Goal: Task Accomplishment & Management: Manage account settings

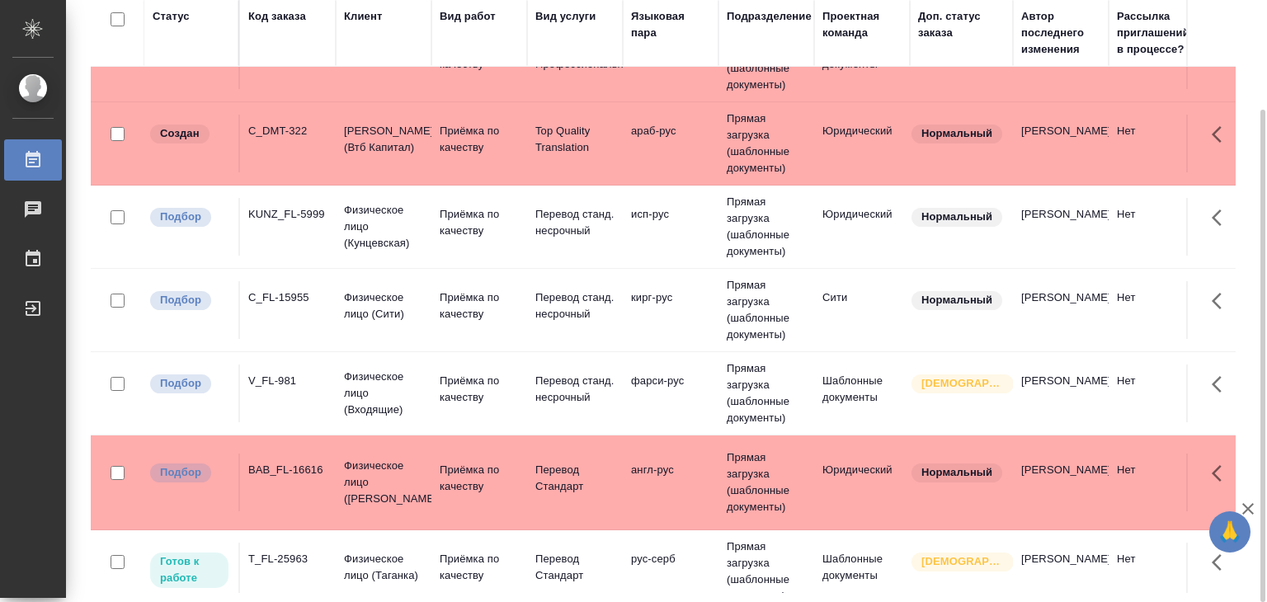
scroll to position [1442, 0]
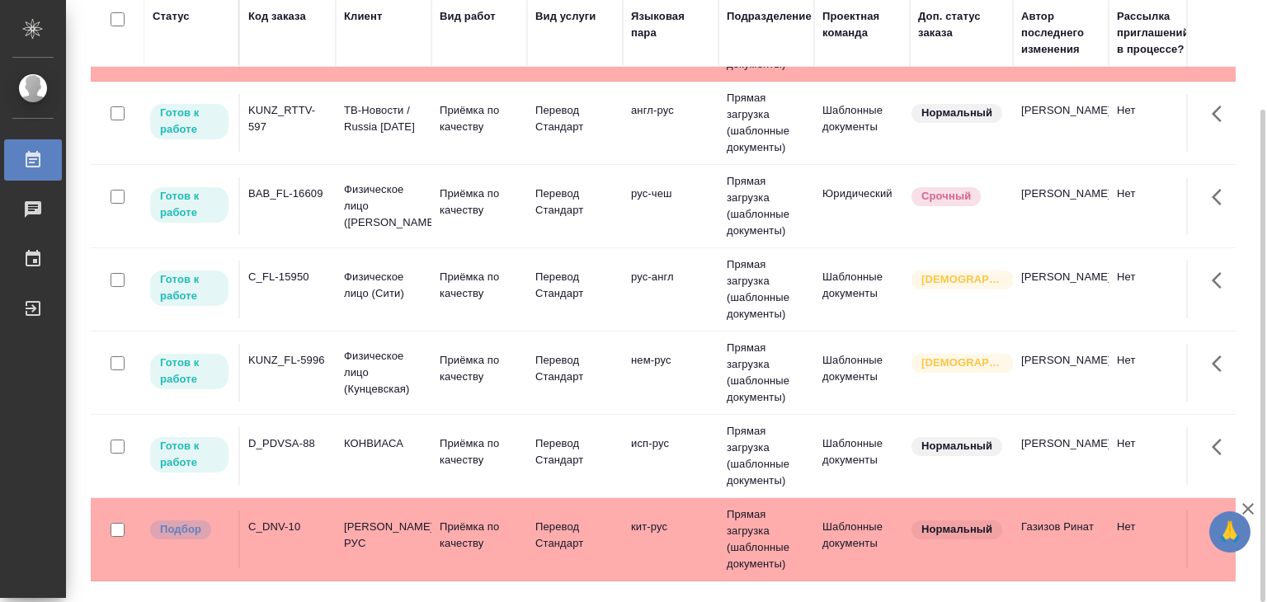
click at [425, 295] on td "Физическое лицо (Сити)" at bounding box center [384, 290] width 96 height 58
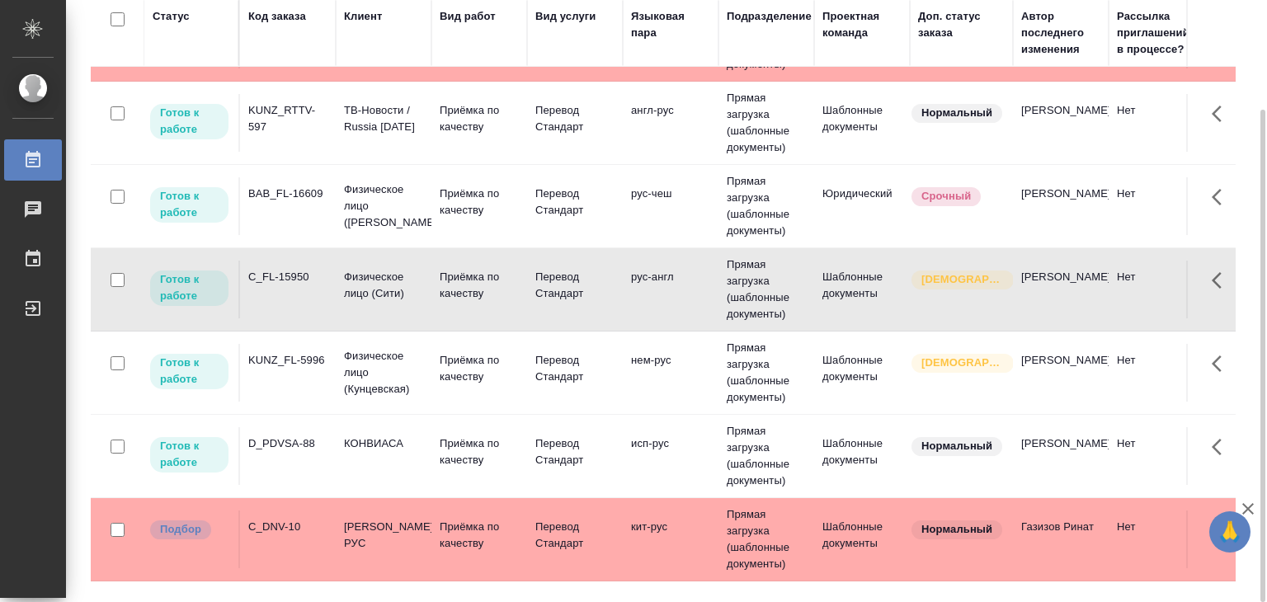
click at [361, 452] on p "КОНВИАСА" at bounding box center [383, 444] width 79 height 17
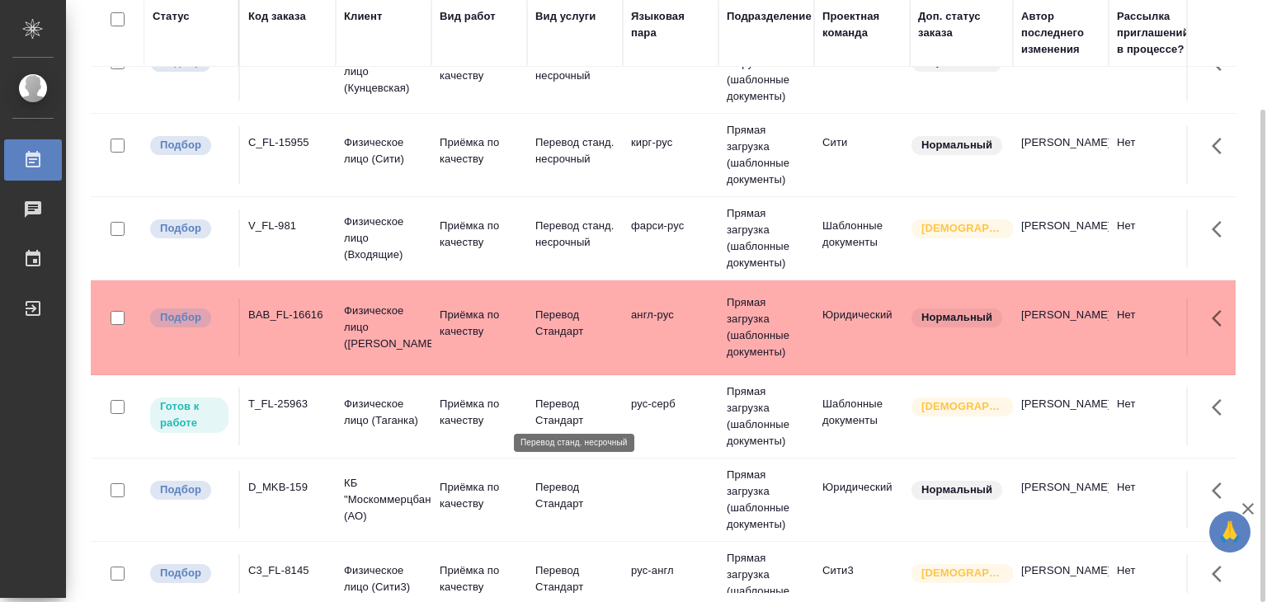
scroll to position [865, 0]
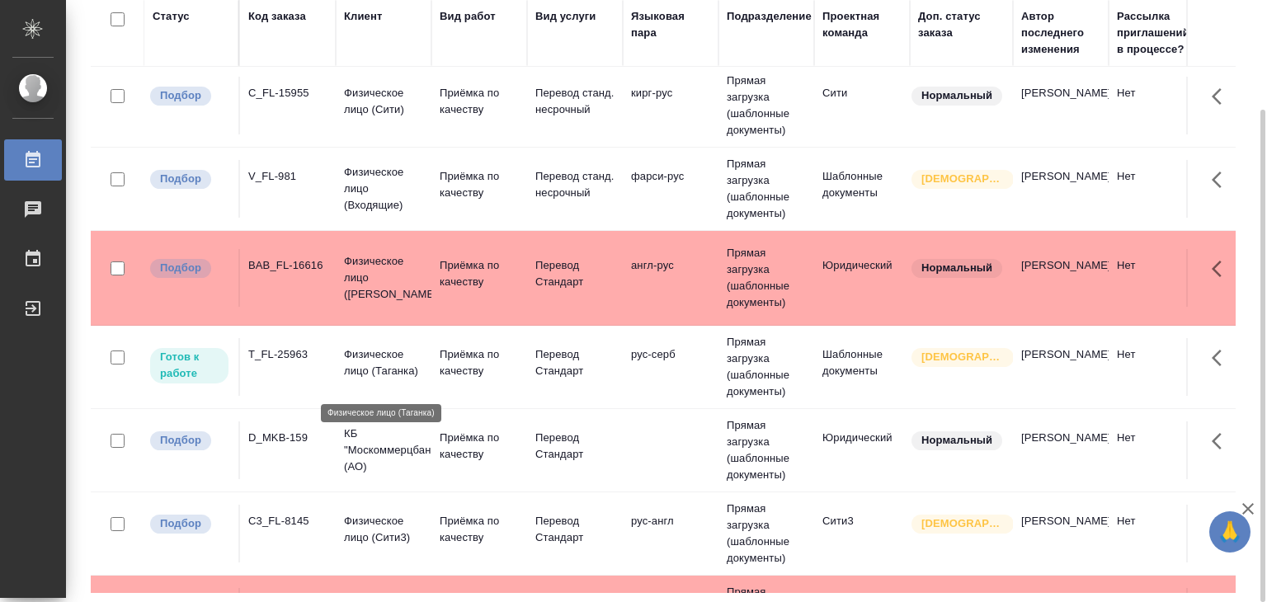
click at [389, 378] on p "Физическое лицо (Таганка)" at bounding box center [383, 363] width 79 height 33
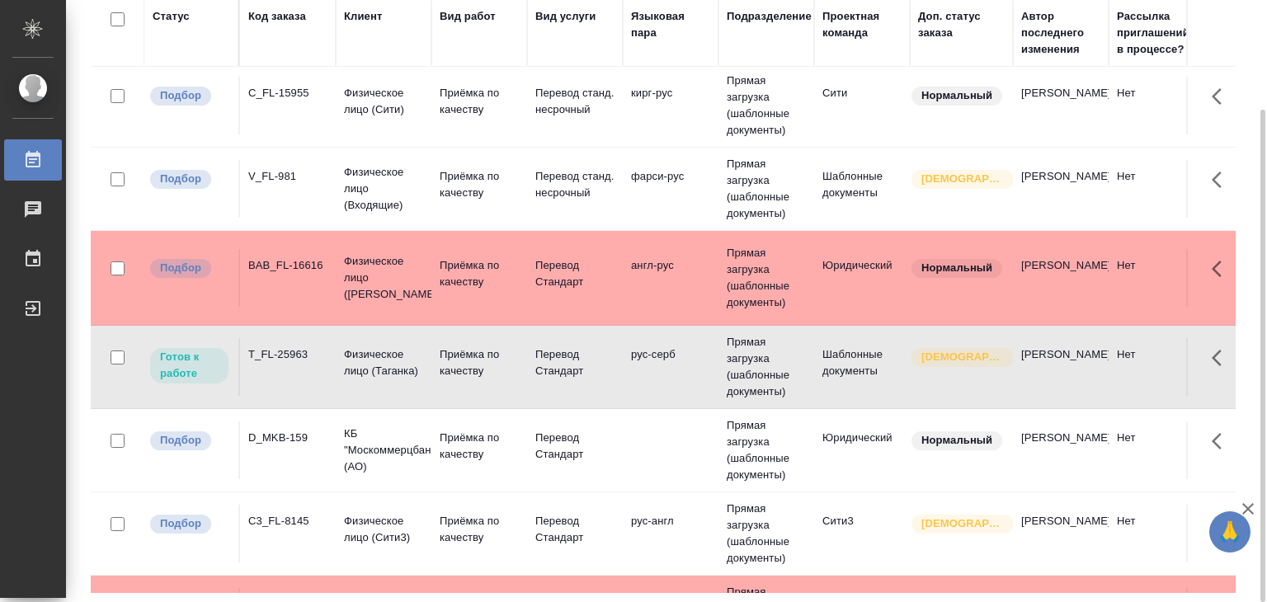
scroll to position [1292, 0]
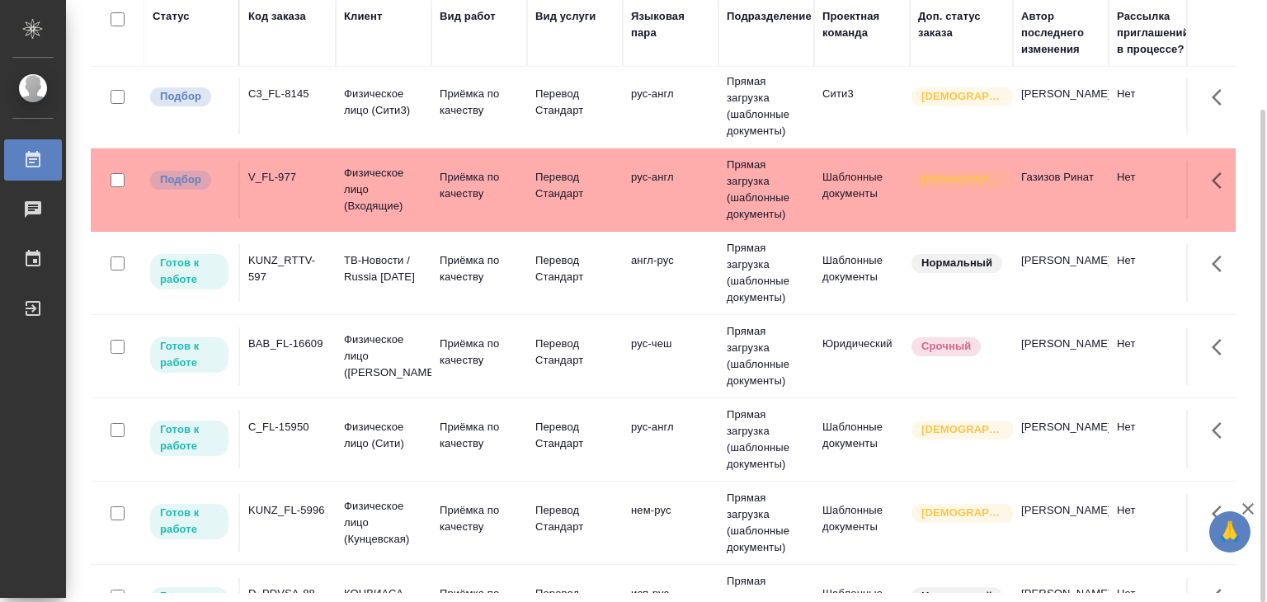
click at [403, 285] on p "ТВ-Новости / Russia Today" at bounding box center [383, 268] width 79 height 33
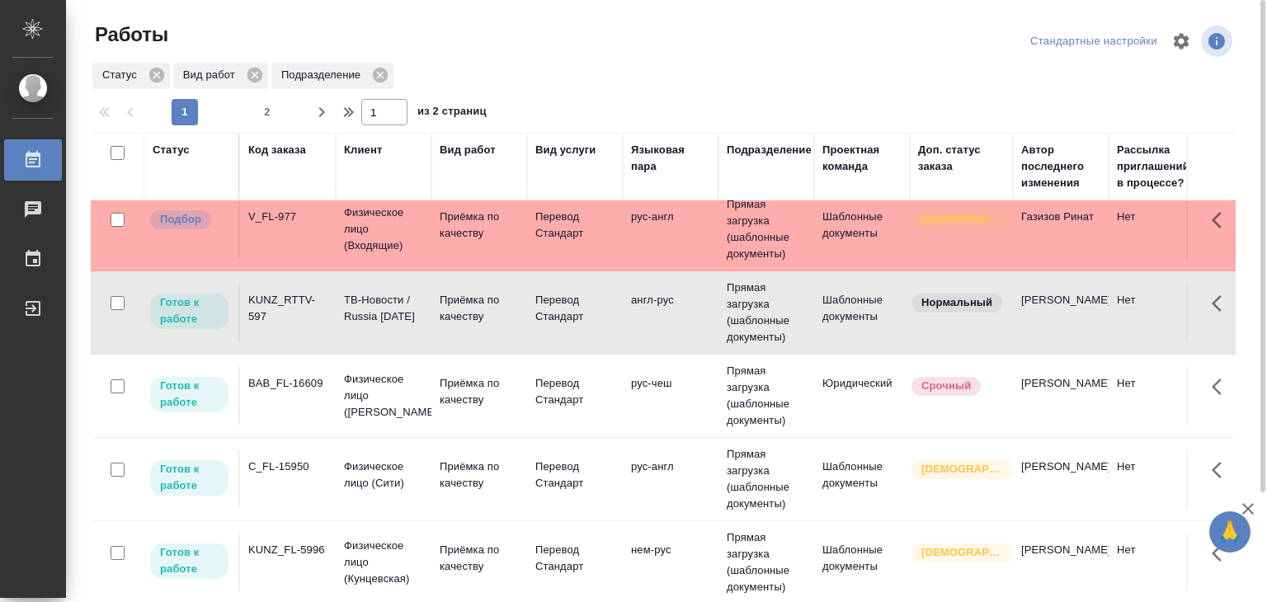
scroll to position [1374, 0]
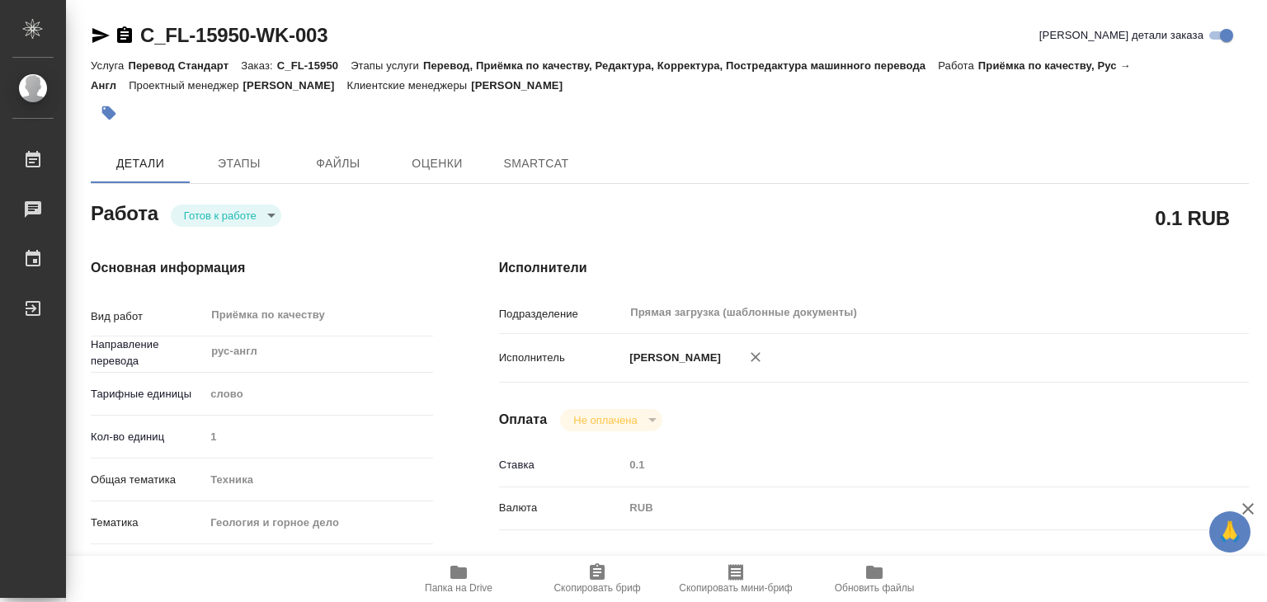
type textarea "x"
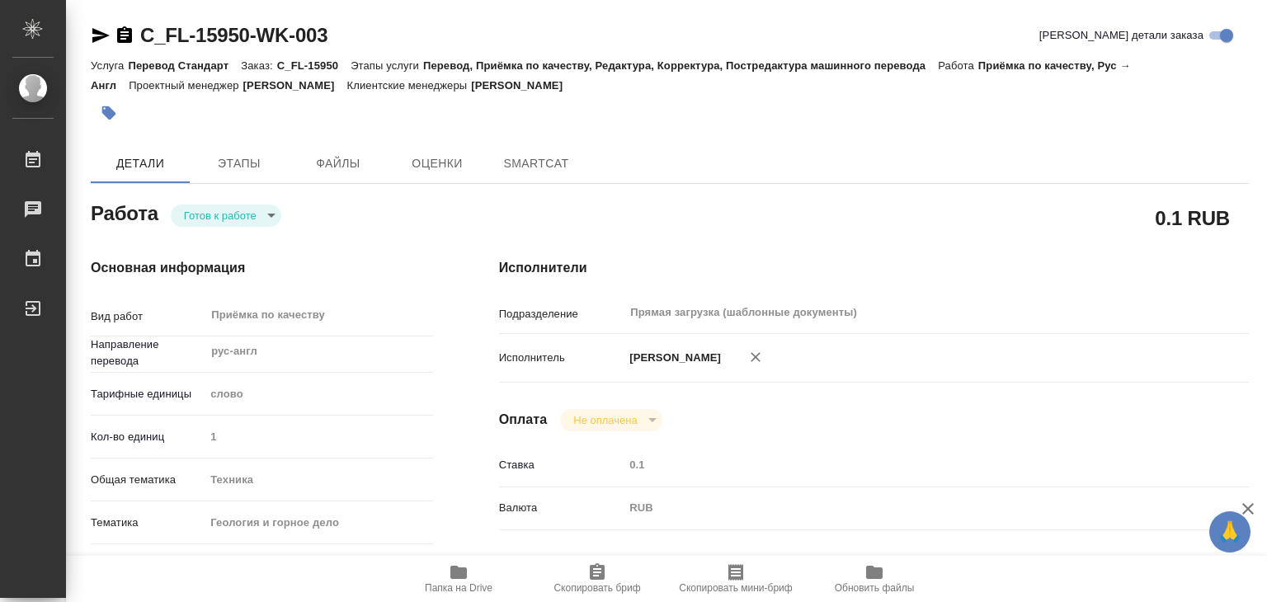
type textarea "x"
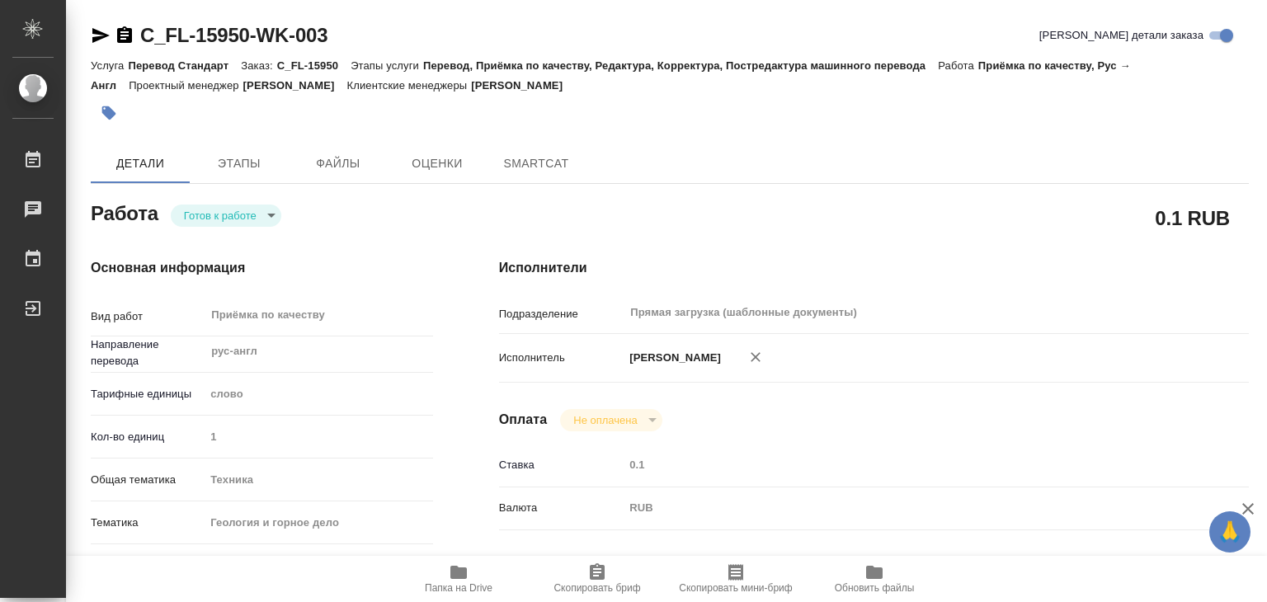
type textarea "x"
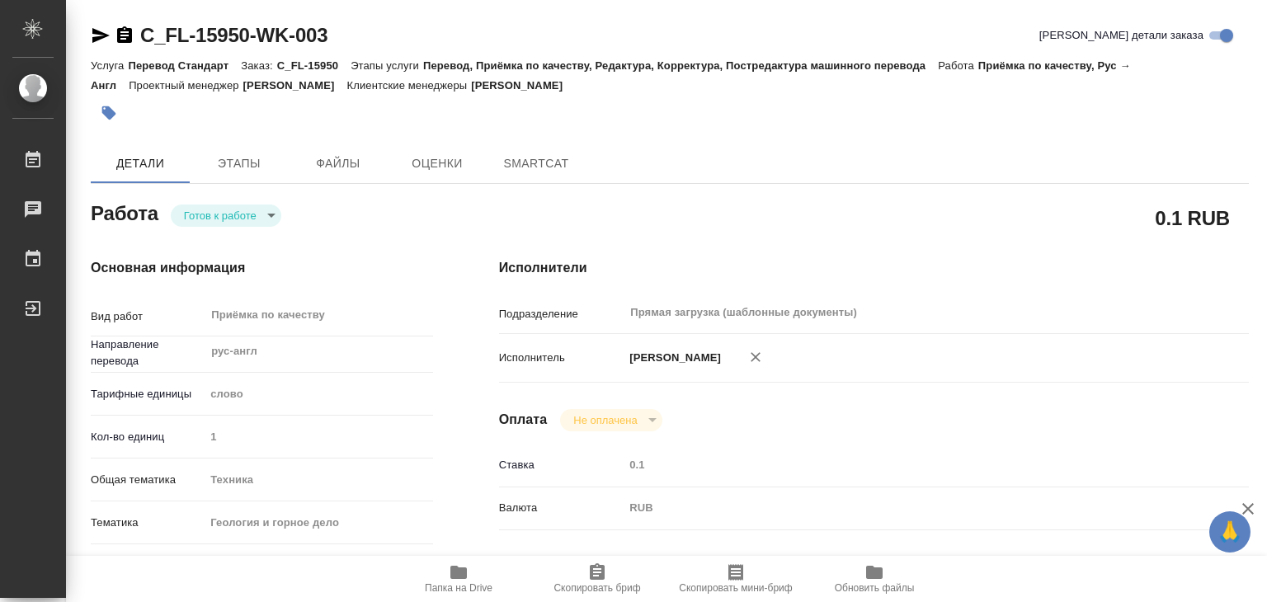
type textarea "x"
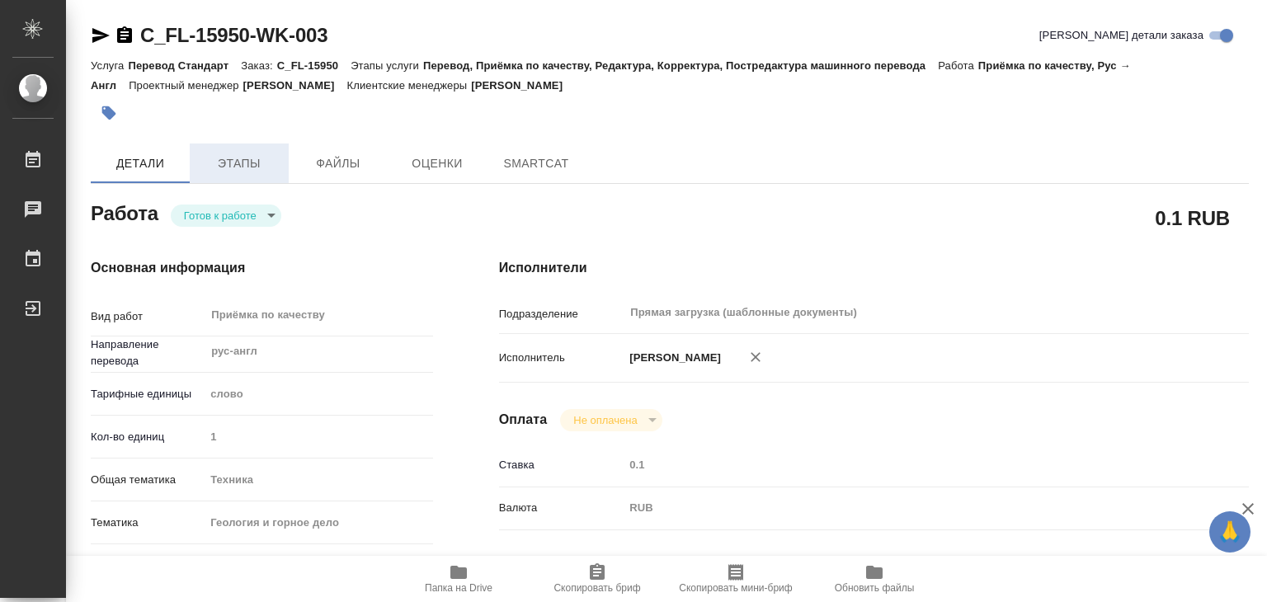
type textarea "x"
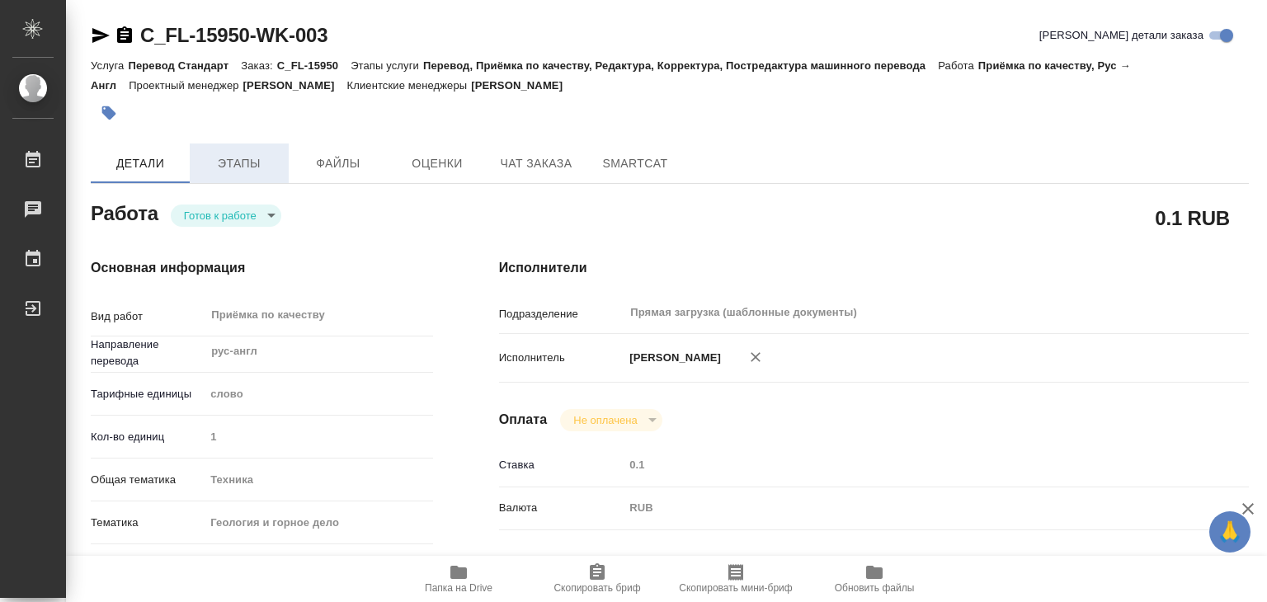
click at [231, 171] on span "Этапы" at bounding box center [239, 163] width 79 height 21
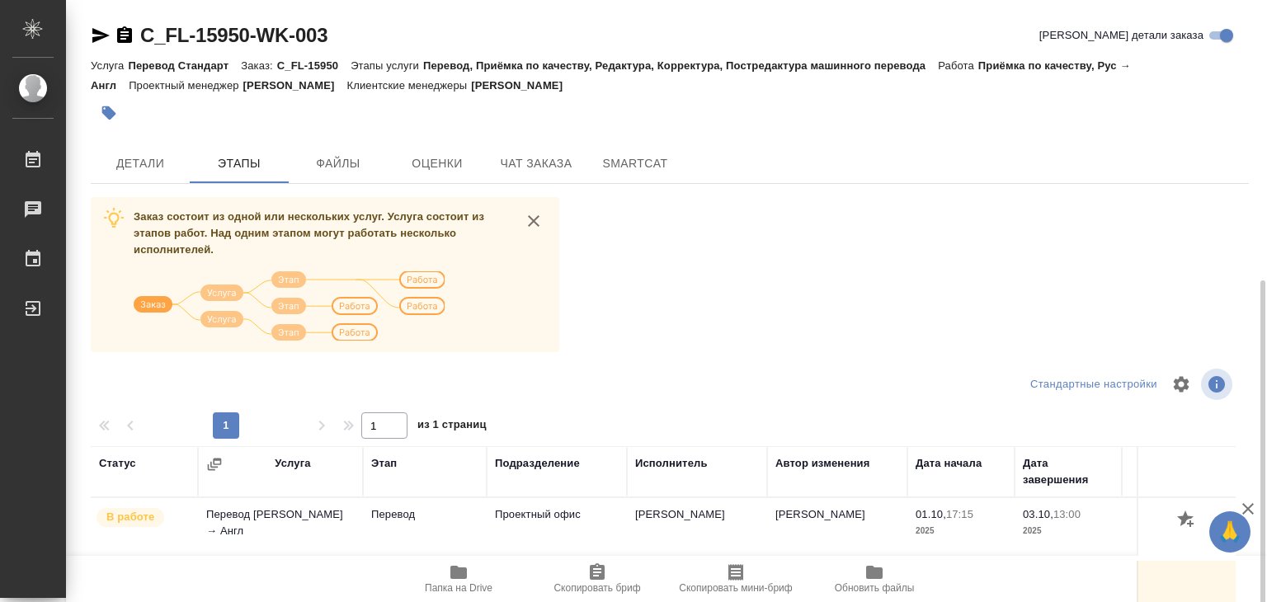
scroll to position [257, 0]
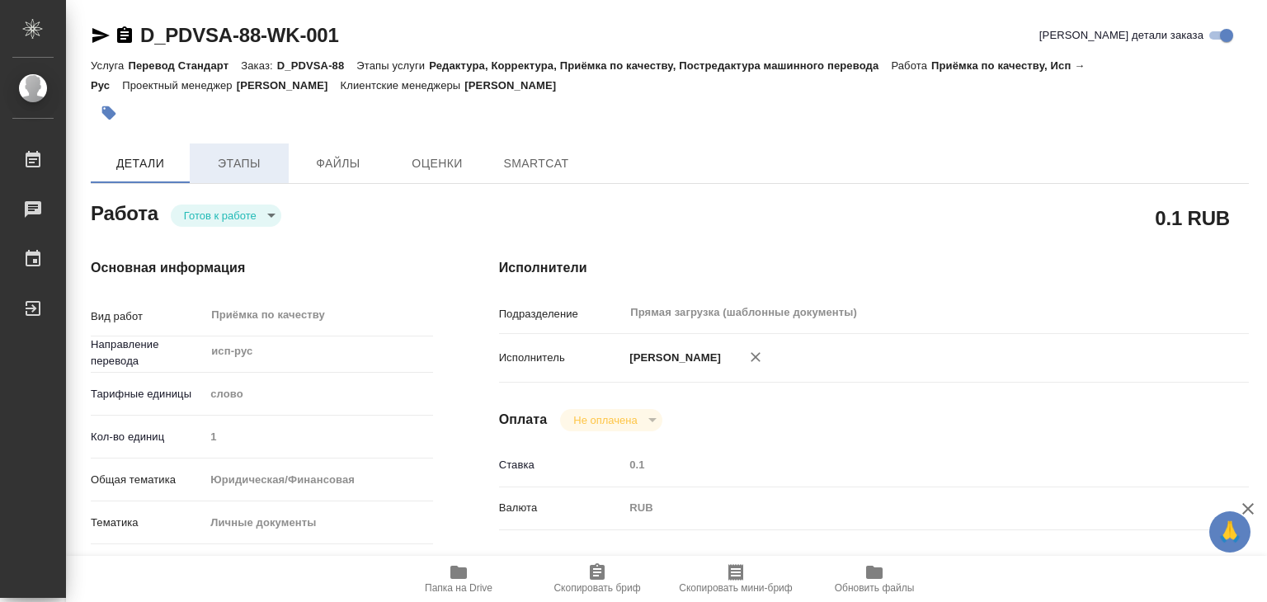
type textarea "x"
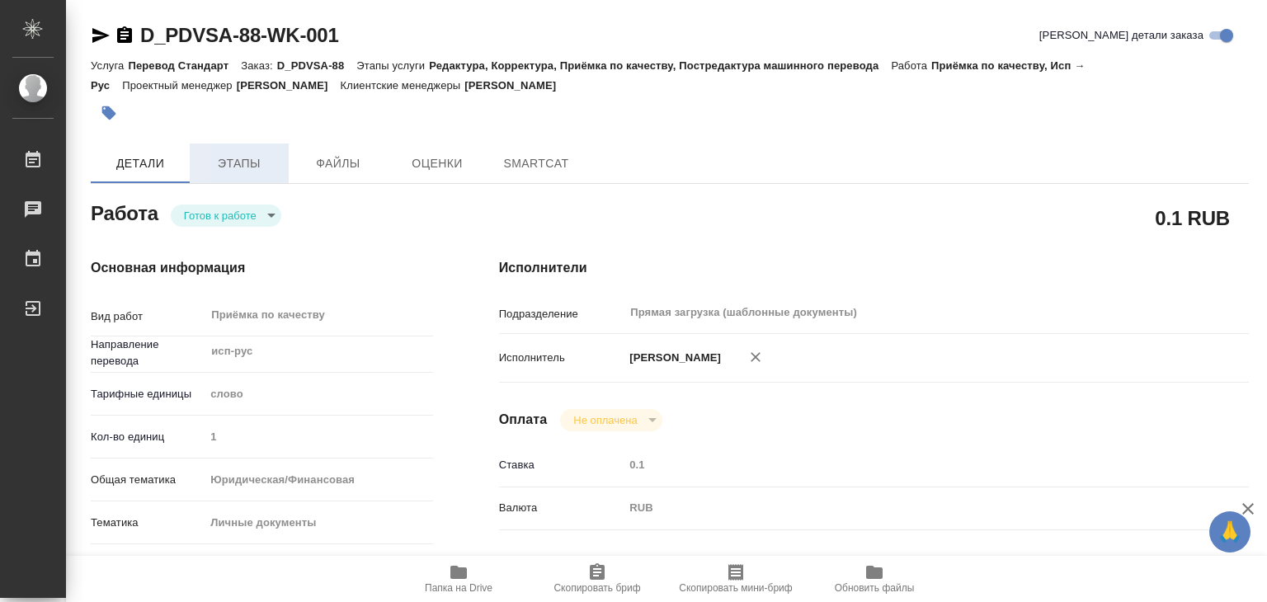
type textarea "x"
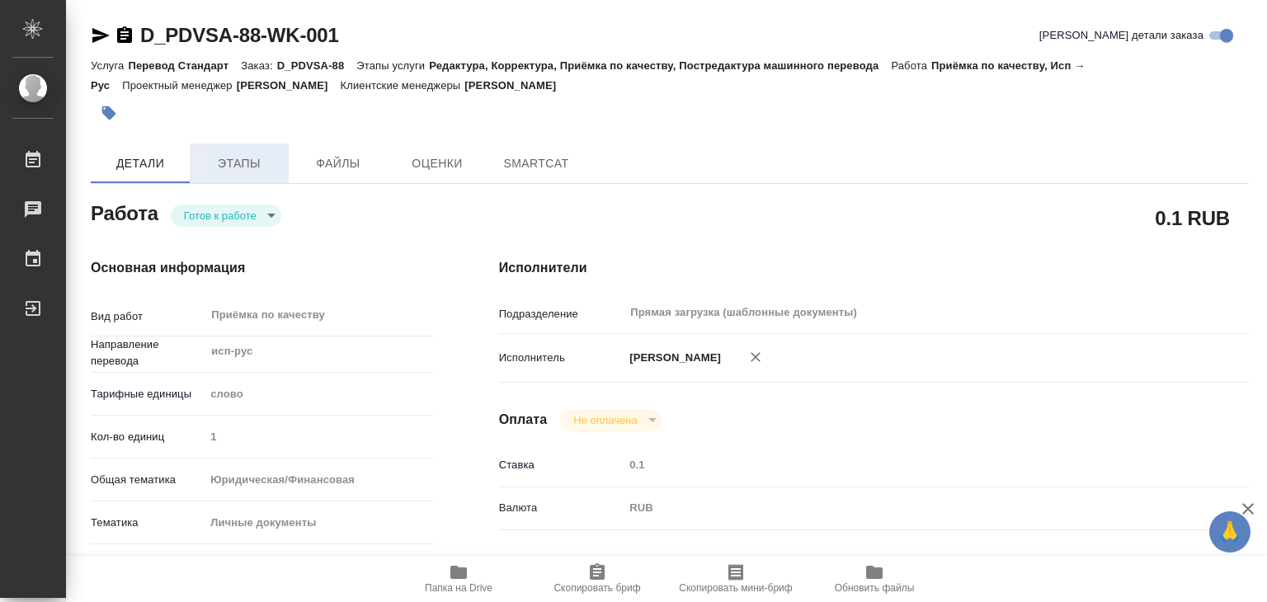
type textarea "x"
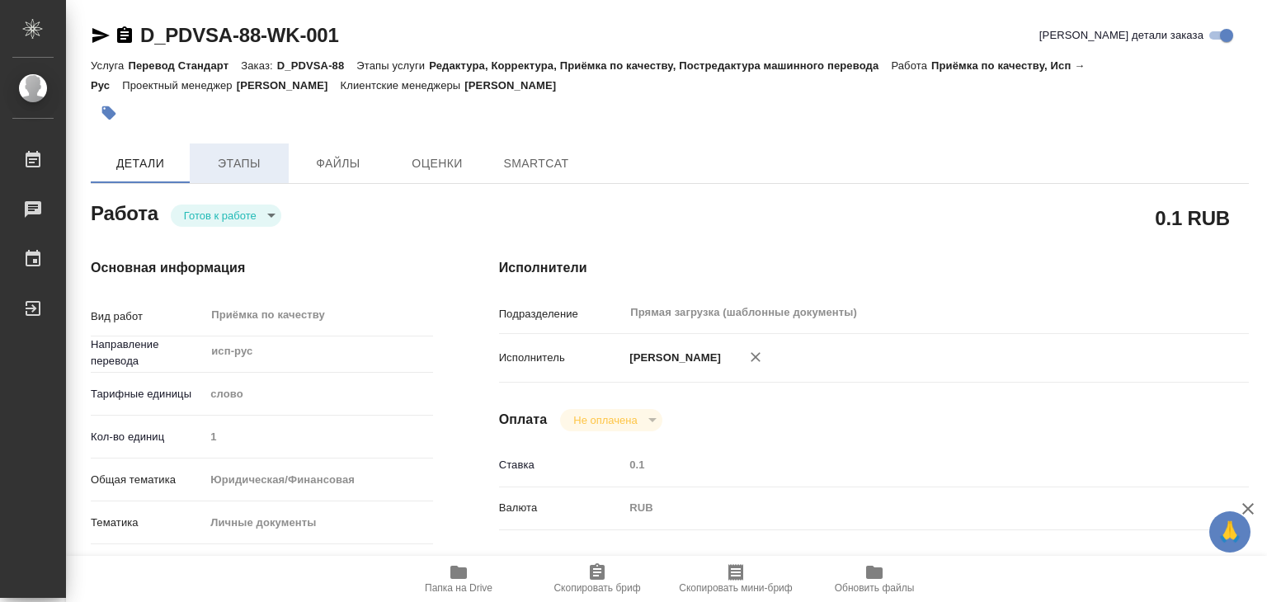
click at [242, 169] on span "Этапы" at bounding box center [239, 163] width 79 height 21
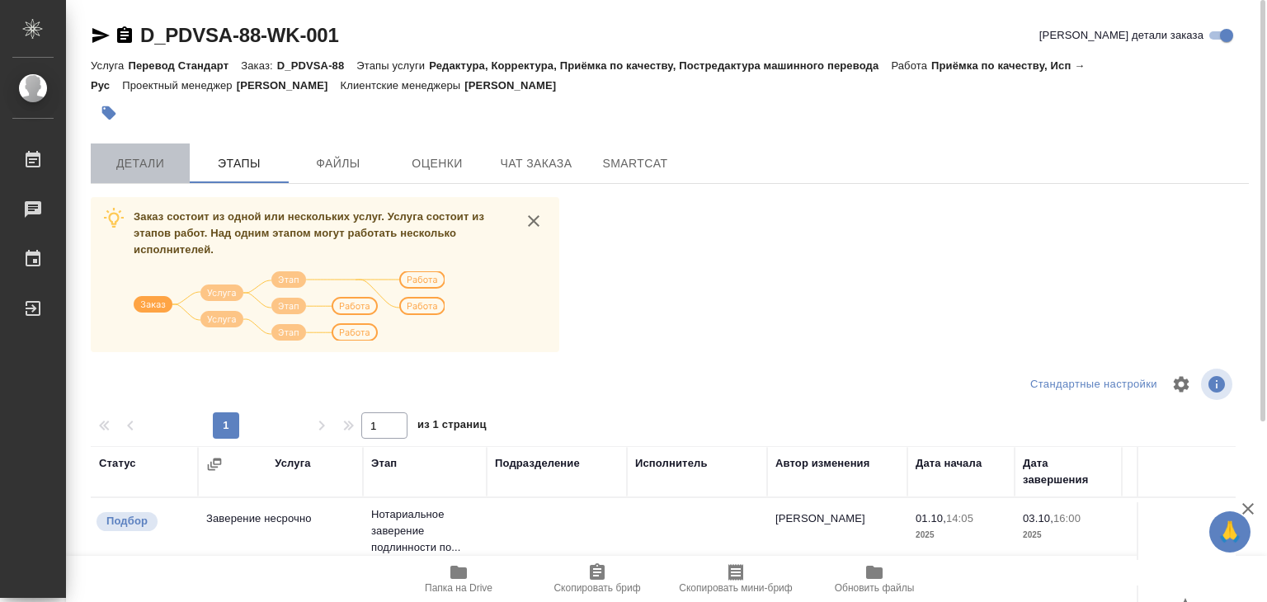
click at [149, 153] on span "Детали" at bounding box center [140, 163] width 79 height 21
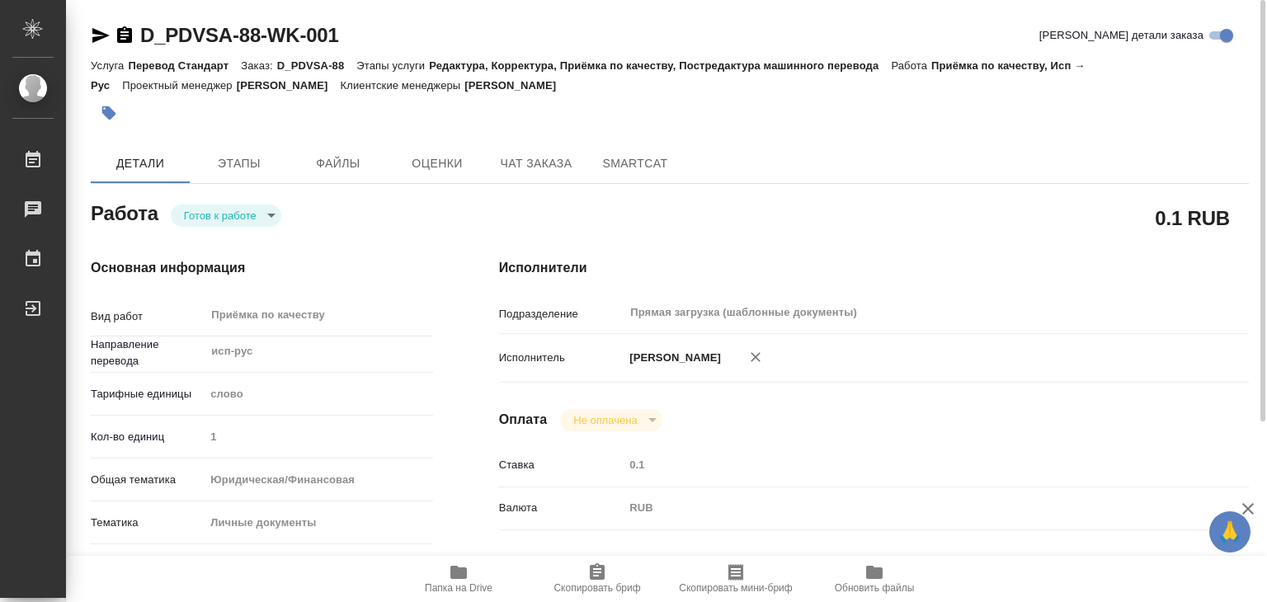
type textarea "x"
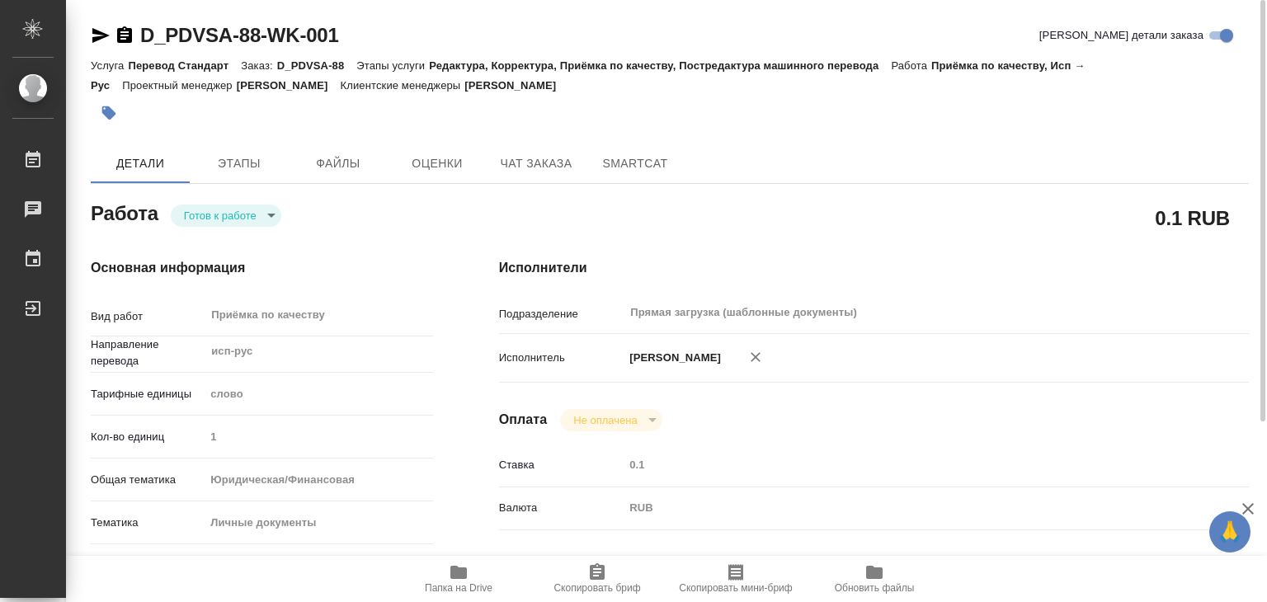
type textarea "x"
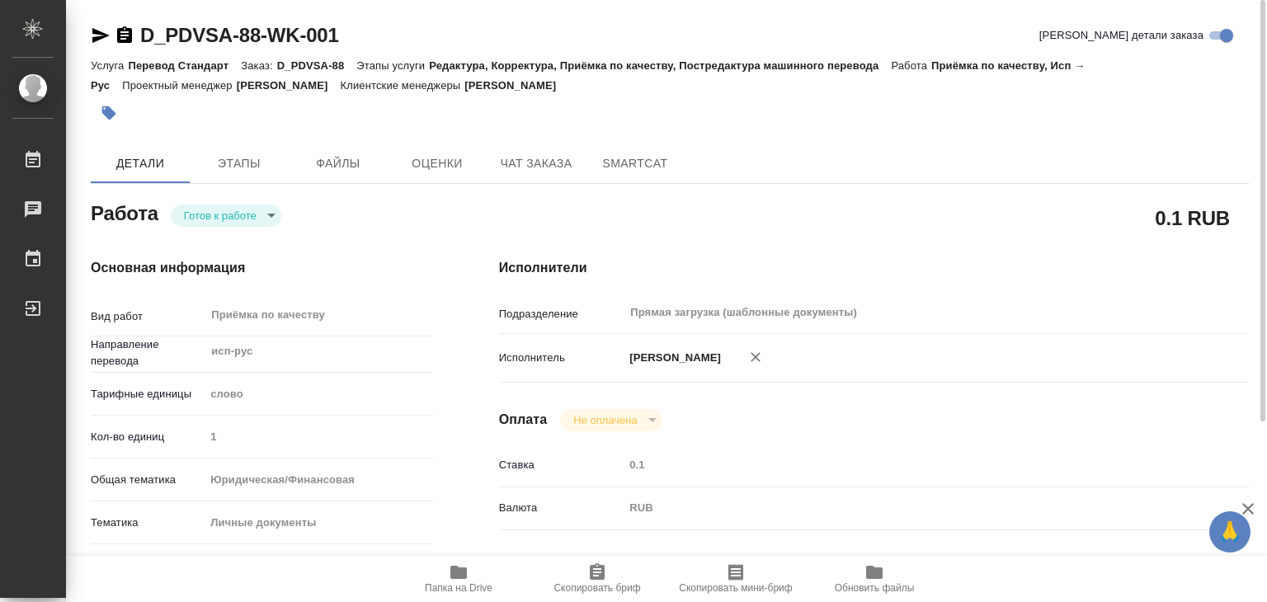
type textarea "x"
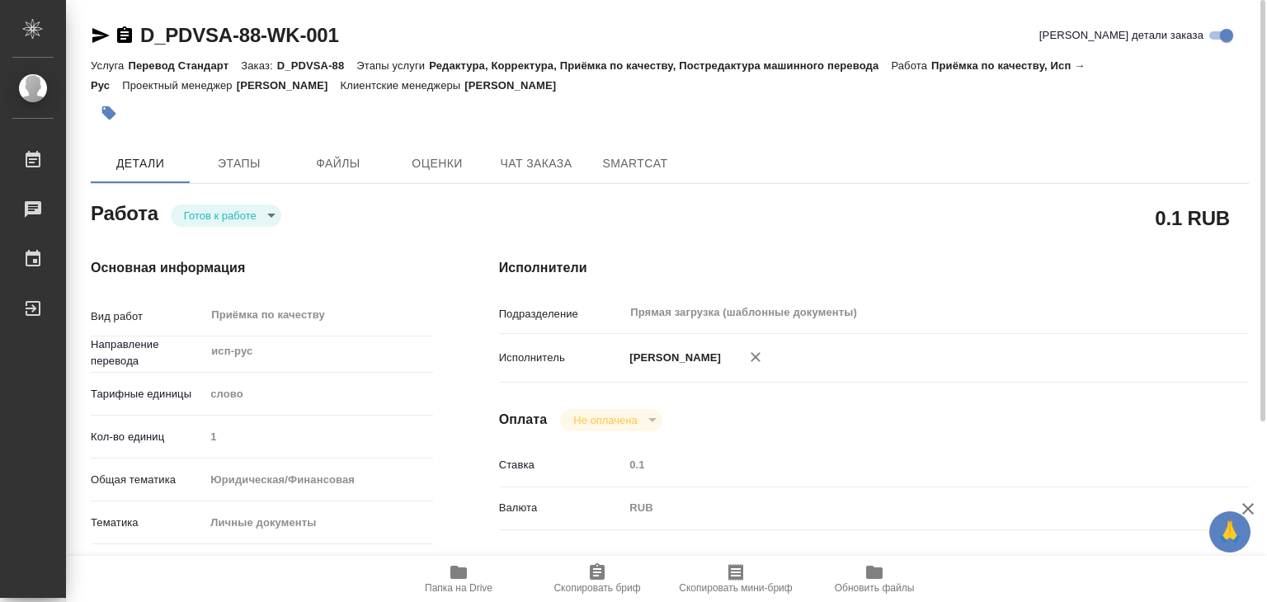
type textarea "x"
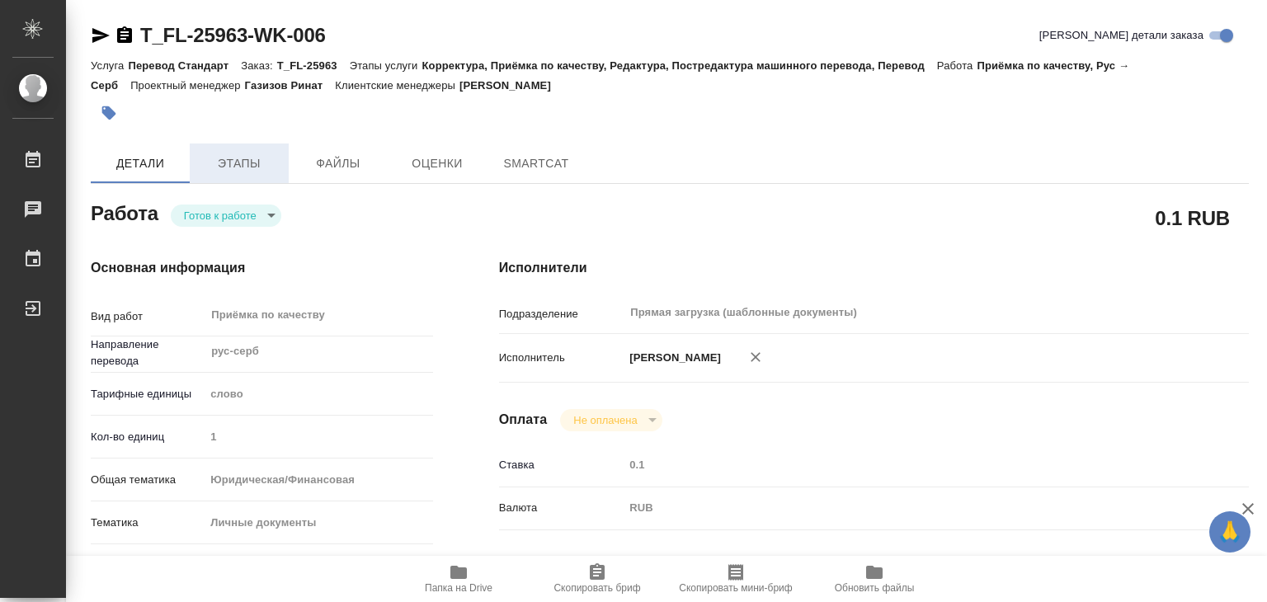
type textarea "x"
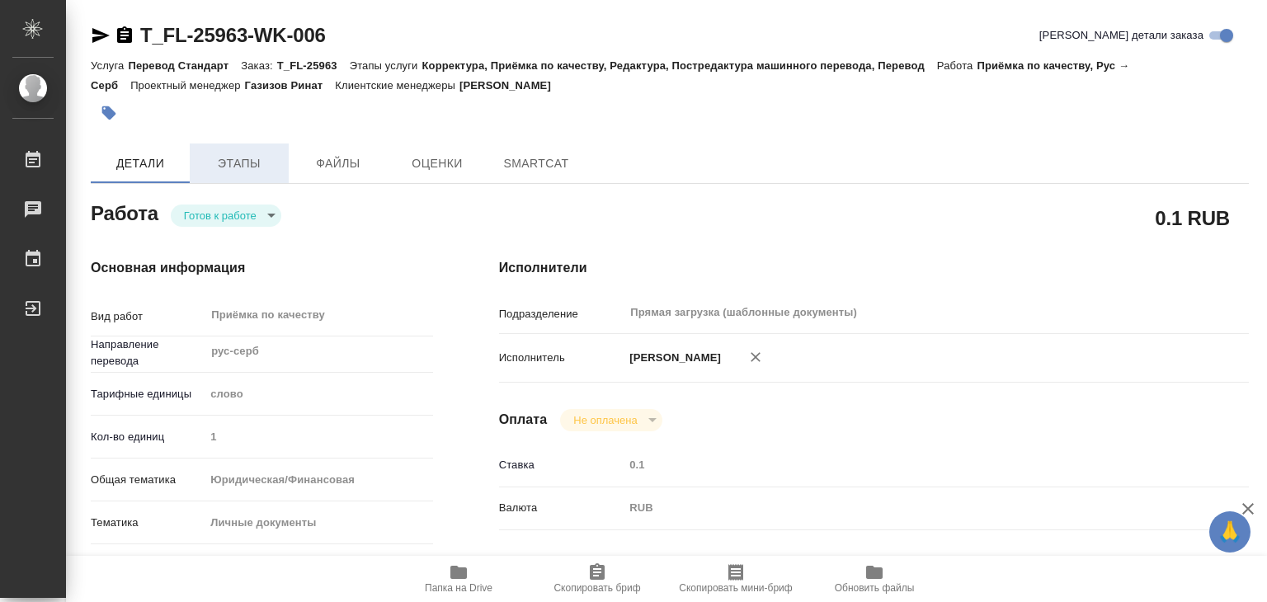
type textarea "x"
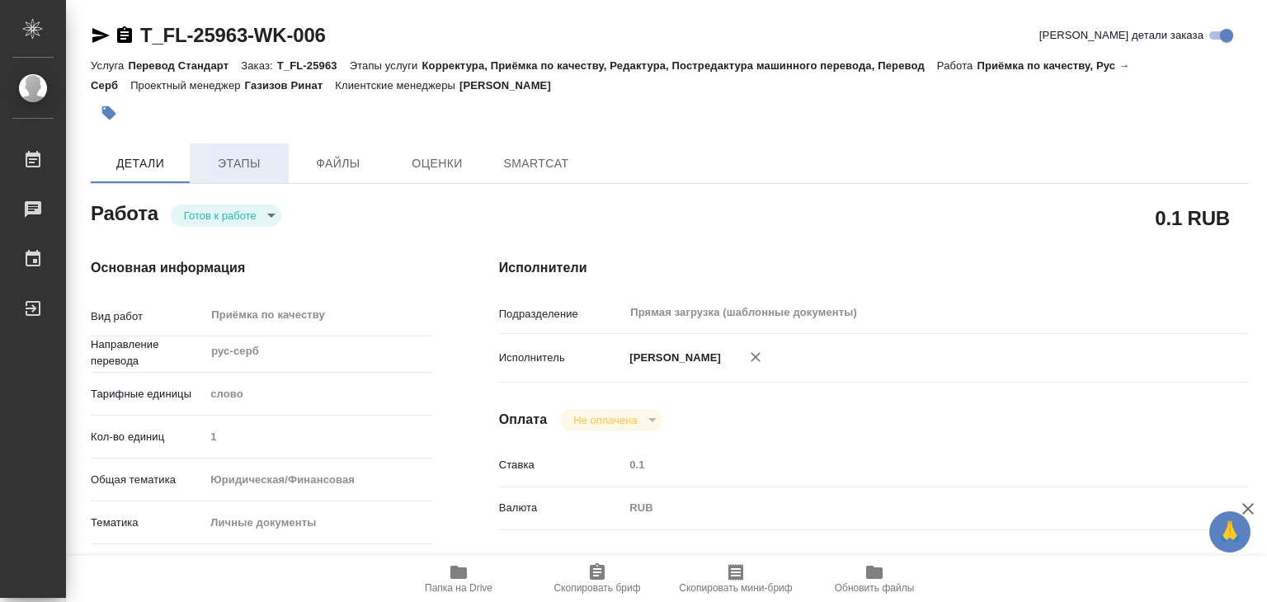
type textarea "x"
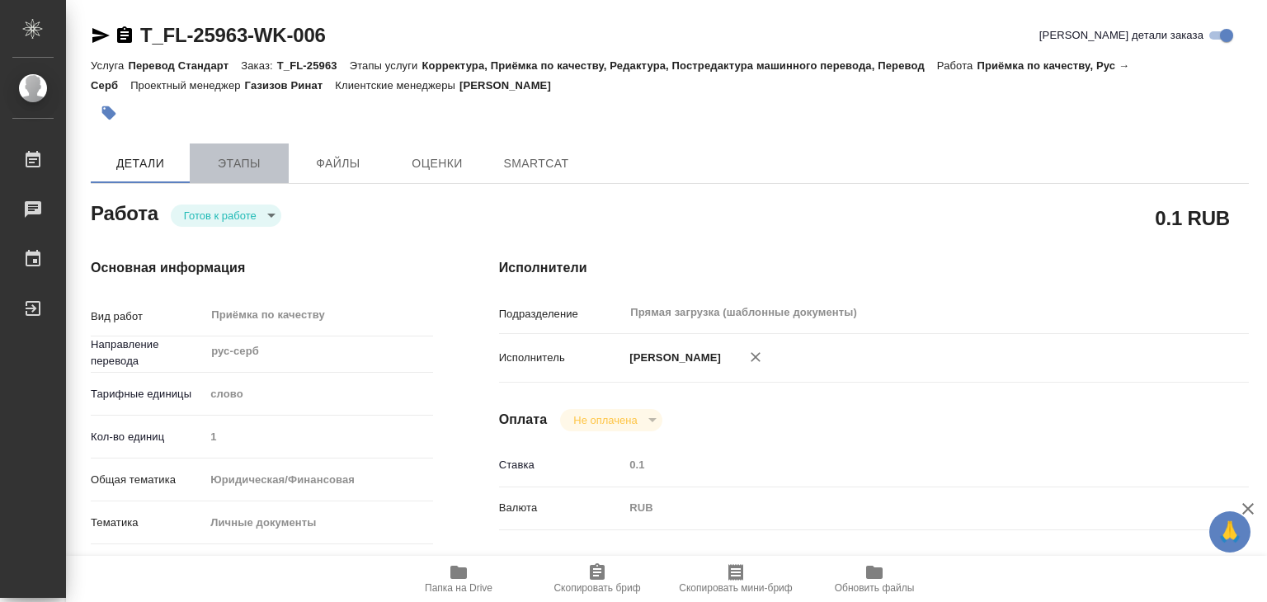
click at [266, 164] on span "Этапы" at bounding box center [239, 163] width 79 height 21
type textarea "x"
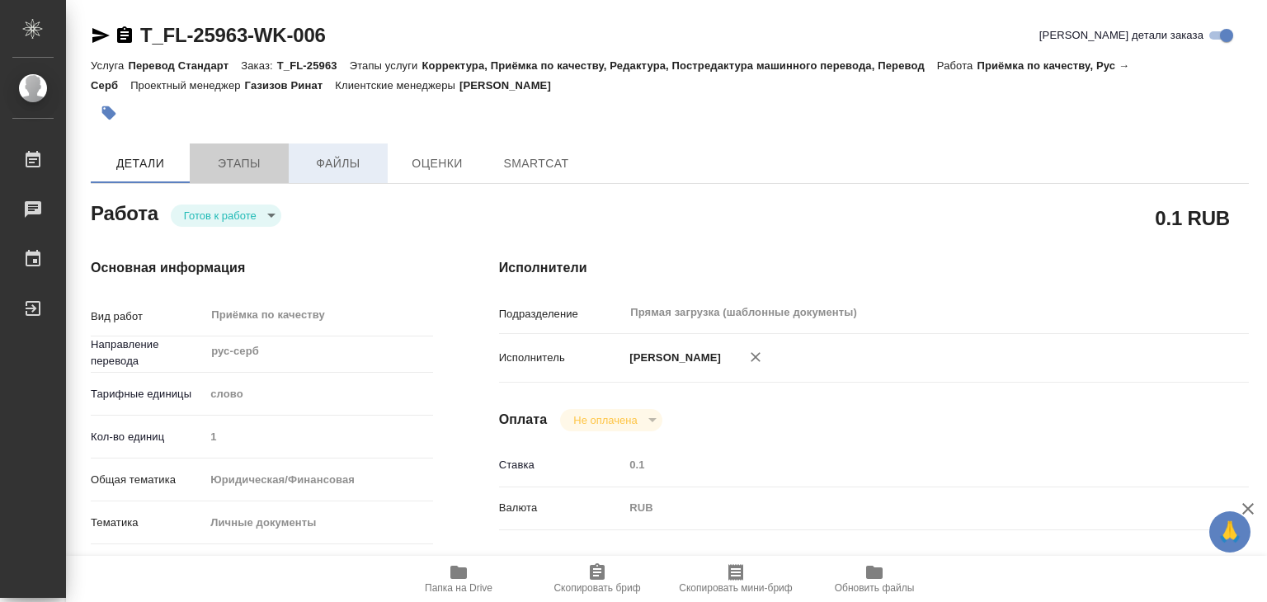
type textarea "x"
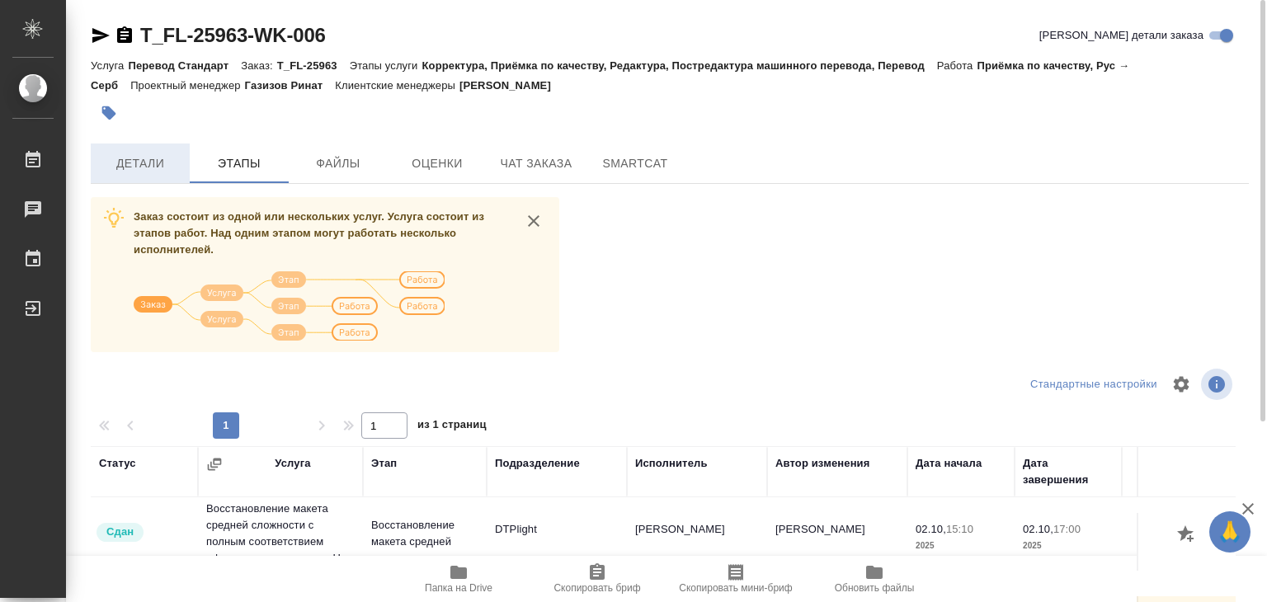
click at [125, 149] on button "Детали" at bounding box center [140, 164] width 99 height 40
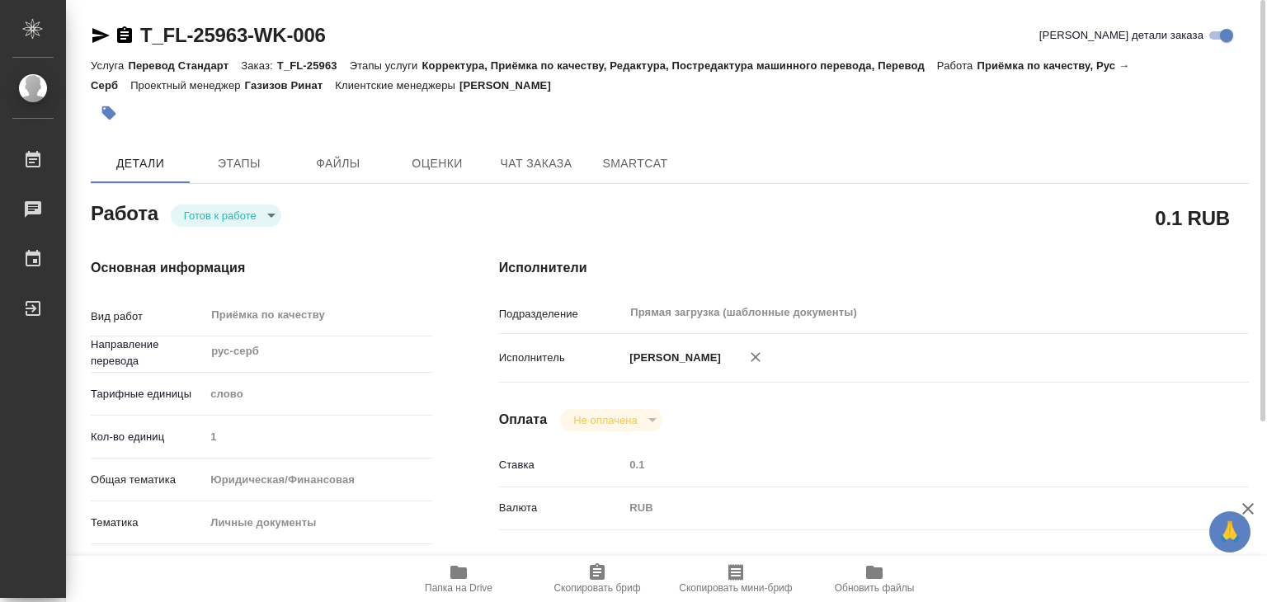
type textarea "x"
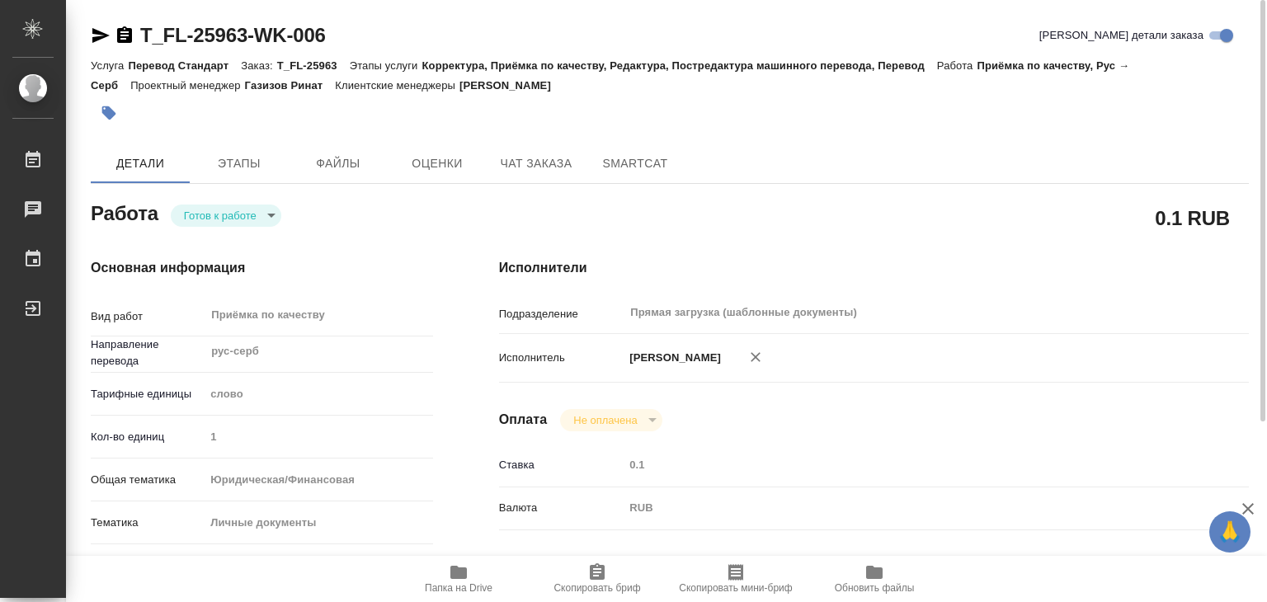
type textarea "x"
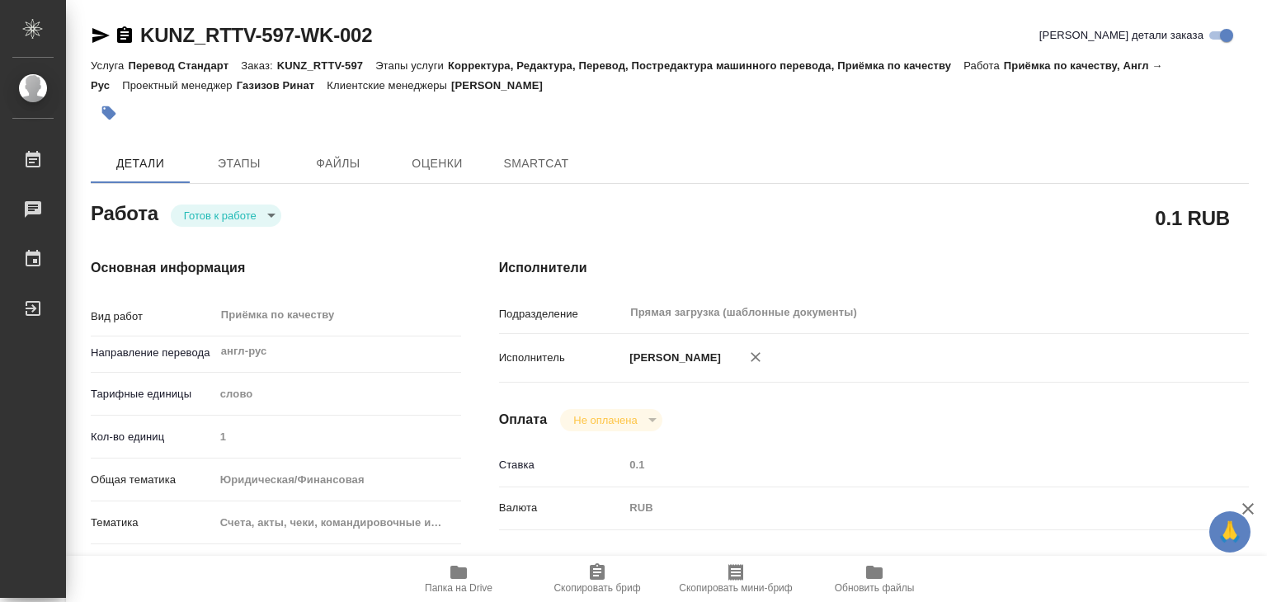
type textarea "x"
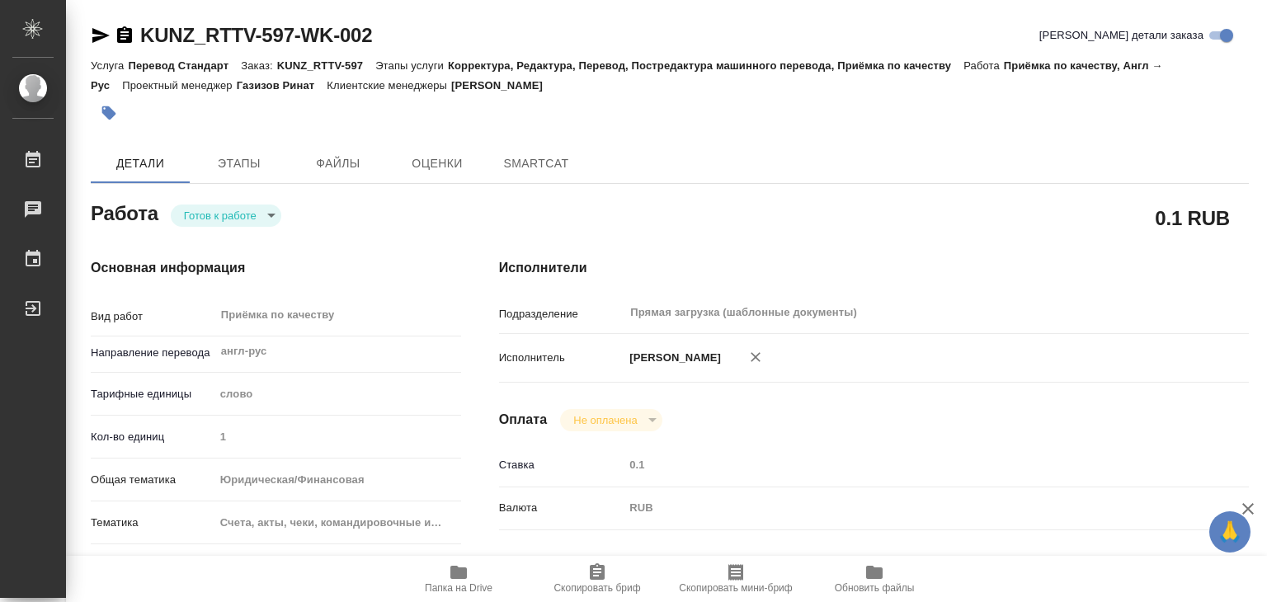
type textarea "x"
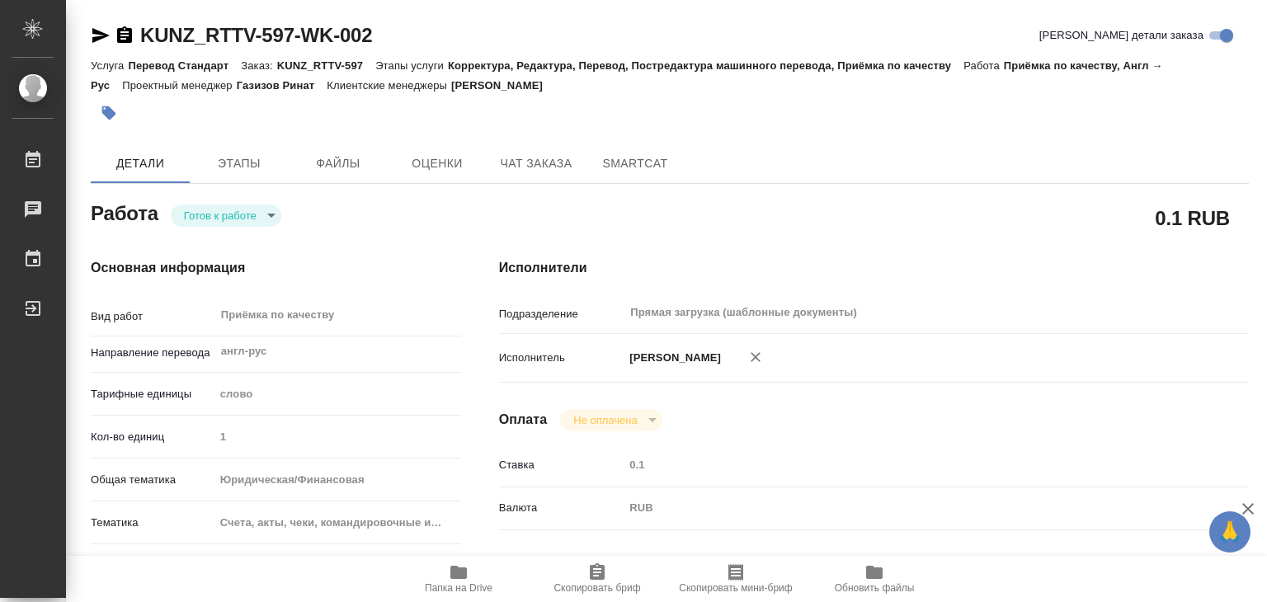
type textarea "x"
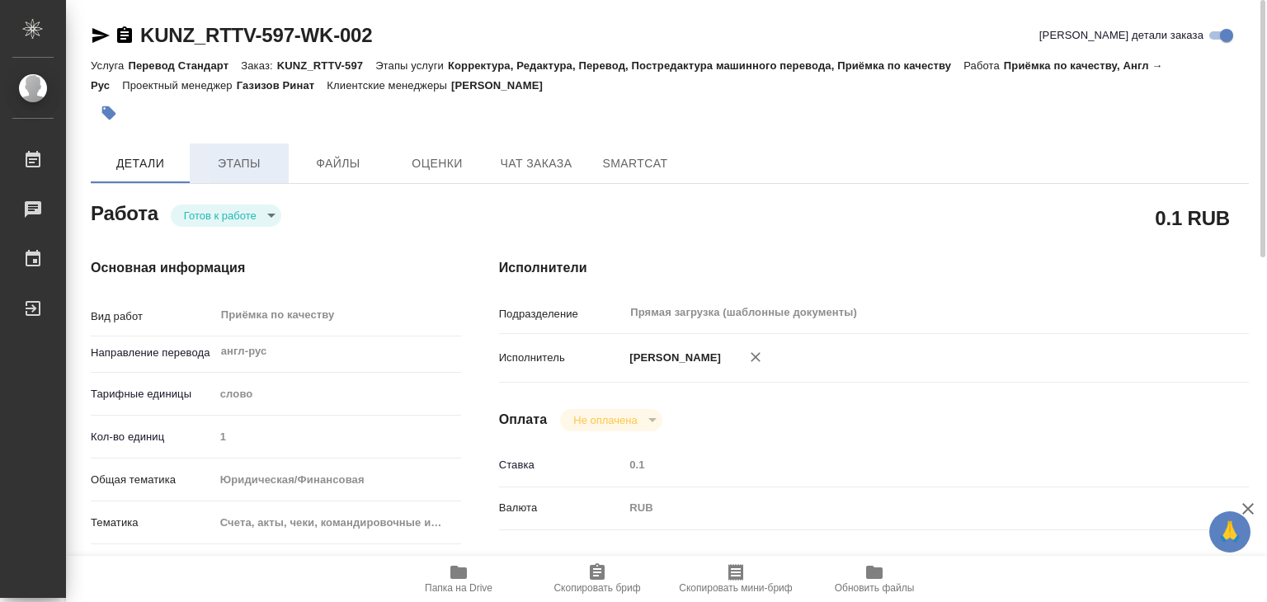
click at [234, 158] on span "Этапы" at bounding box center [239, 163] width 79 height 21
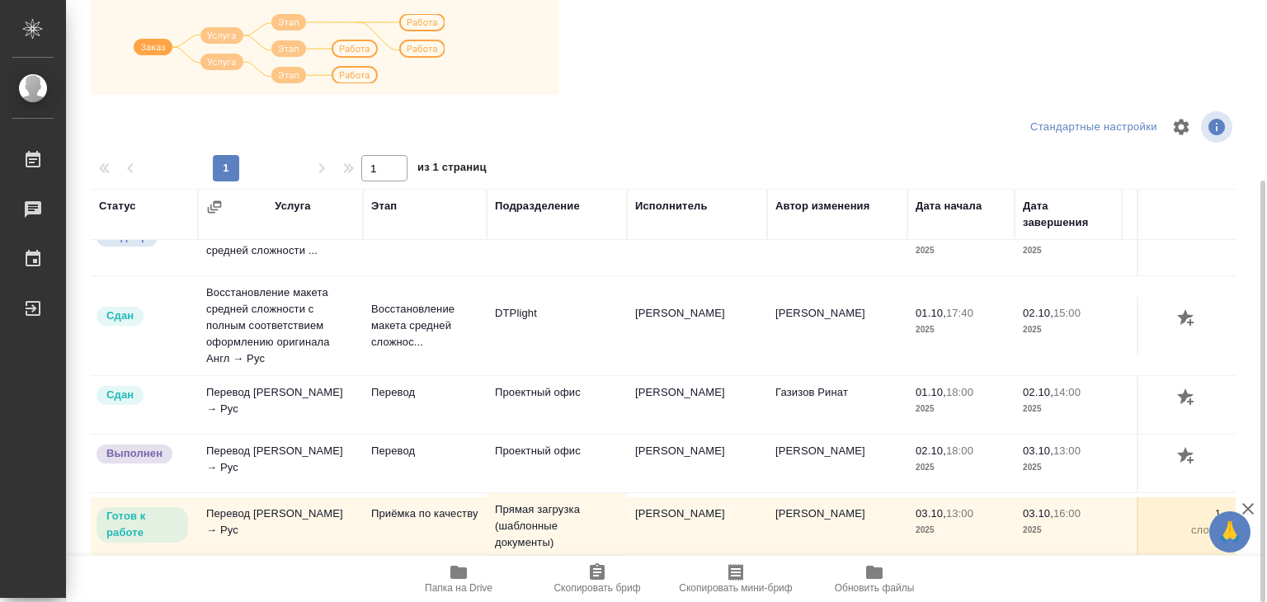
scroll to position [10, 0]
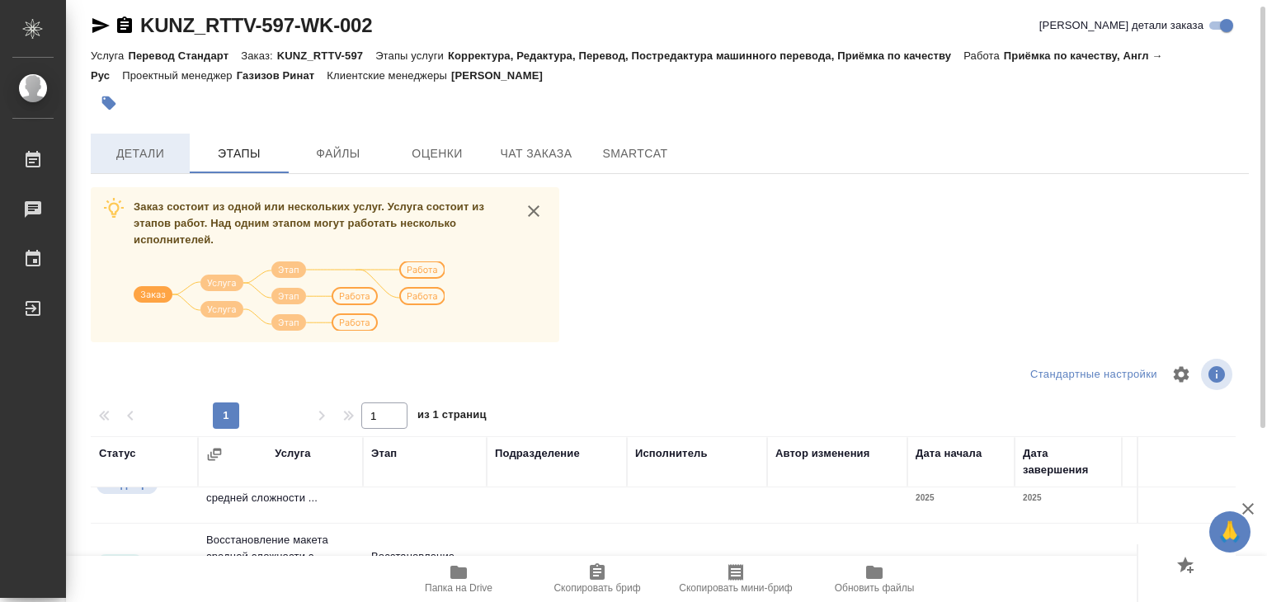
click at [152, 163] on button "Детали" at bounding box center [140, 154] width 99 height 40
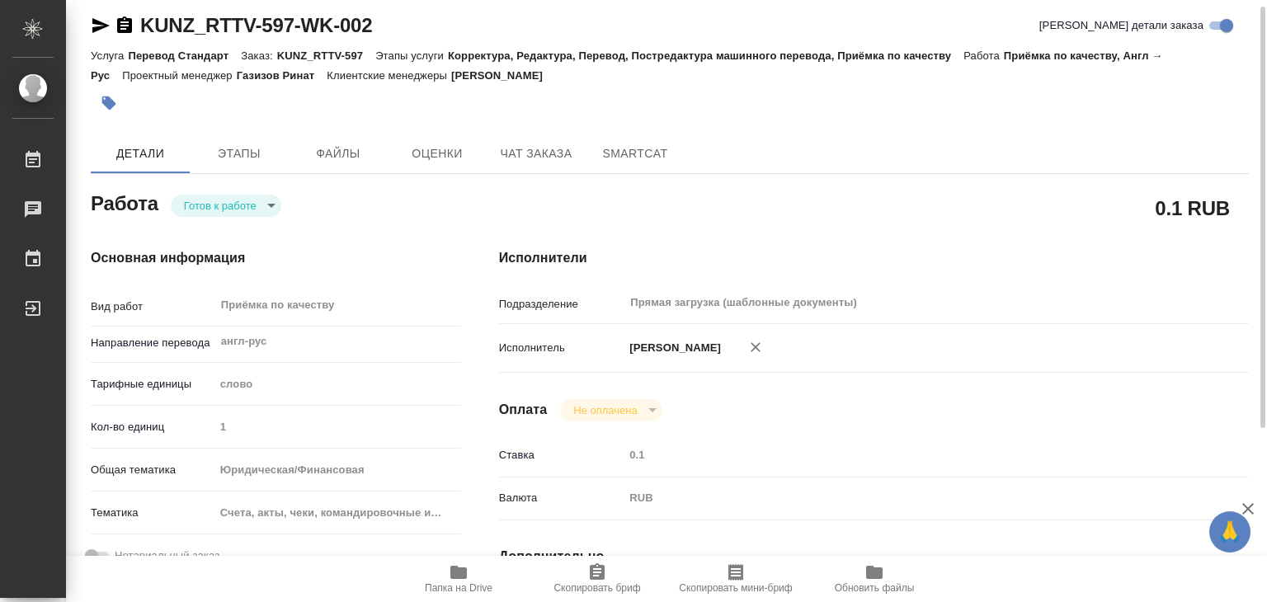
type textarea "x"
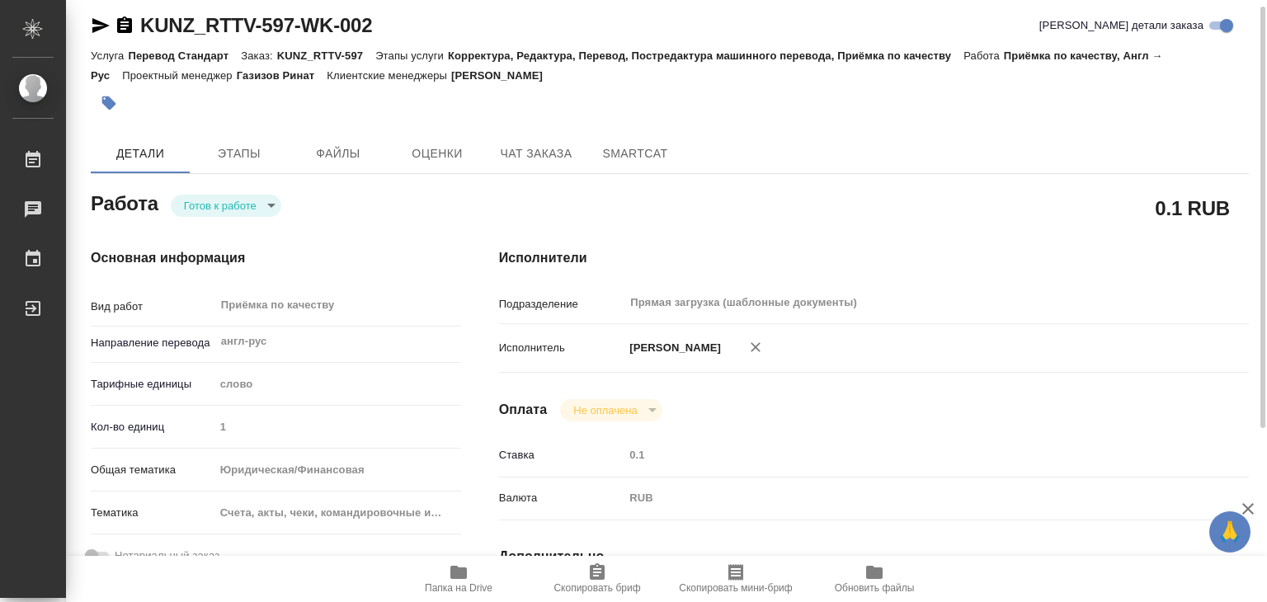
type textarea "x"
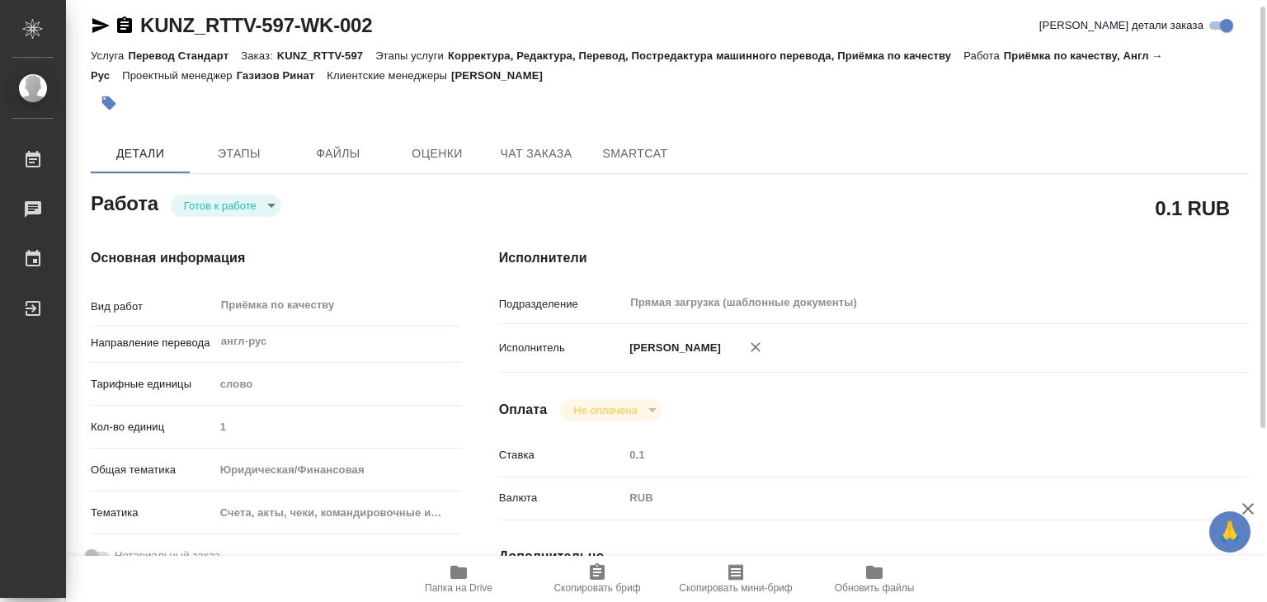
type textarea "x"
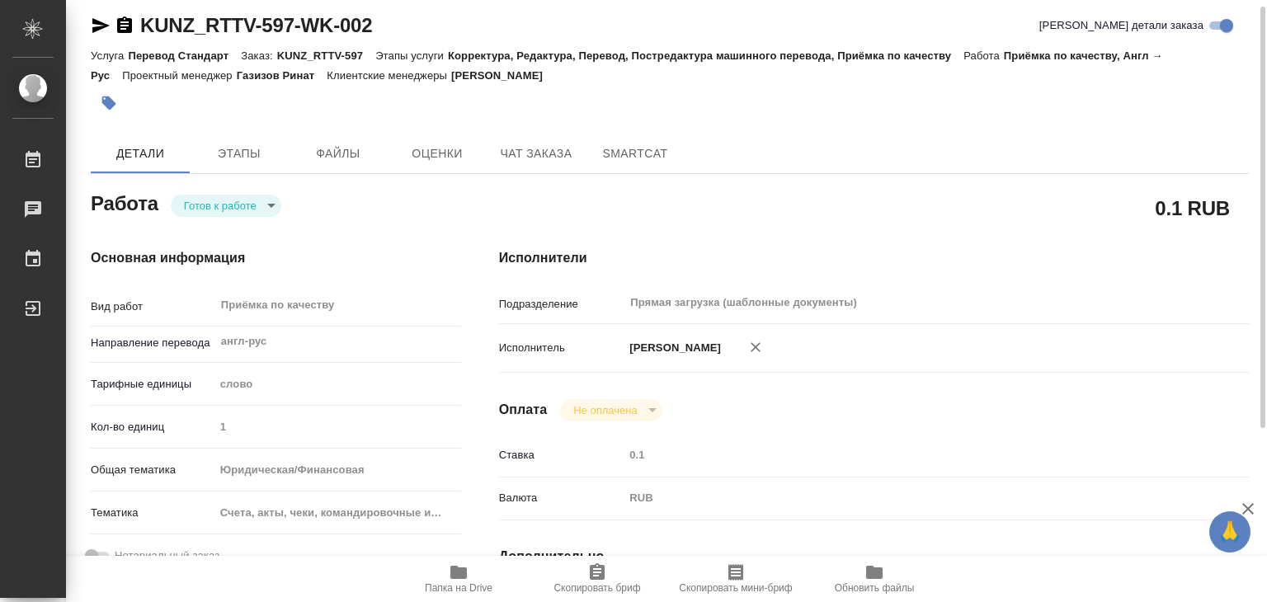
type textarea "x"
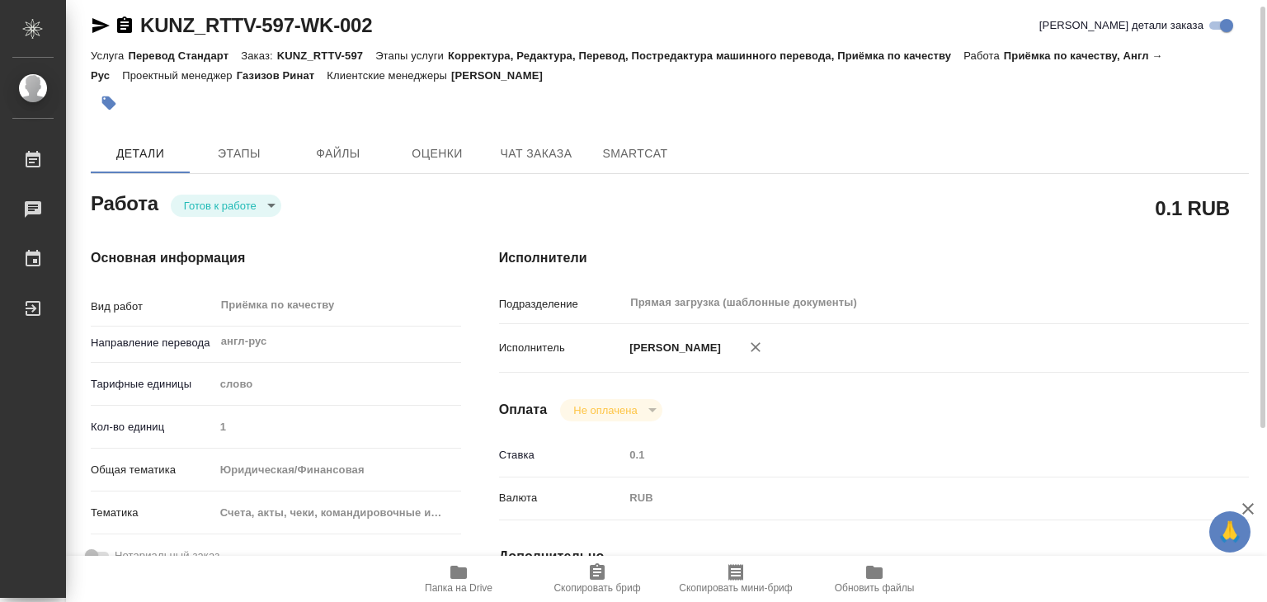
click at [460, 566] on icon "button" at bounding box center [459, 573] width 20 height 20
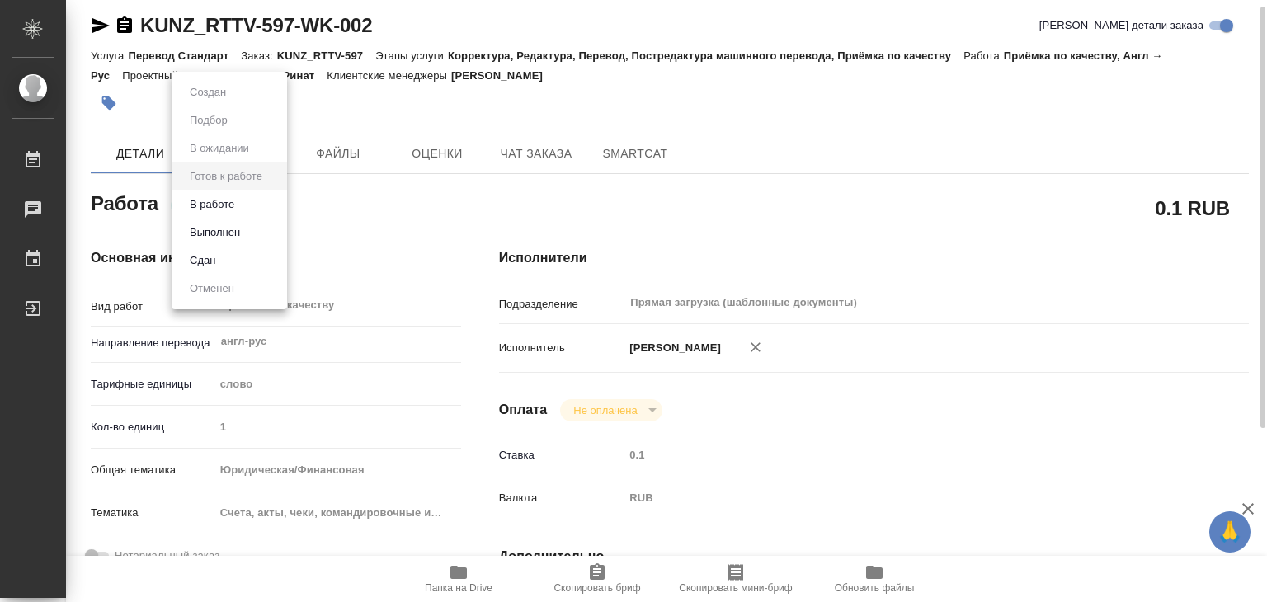
click at [257, 201] on body "🙏 .cls-1 fill:#fff; AWATERA Alilekova Valeriya Работы 0 Чаты График Выйти KUNZ_…" at bounding box center [633, 301] width 1267 height 602
click at [428, 241] on div at bounding box center [633, 301] width 1267 height 602
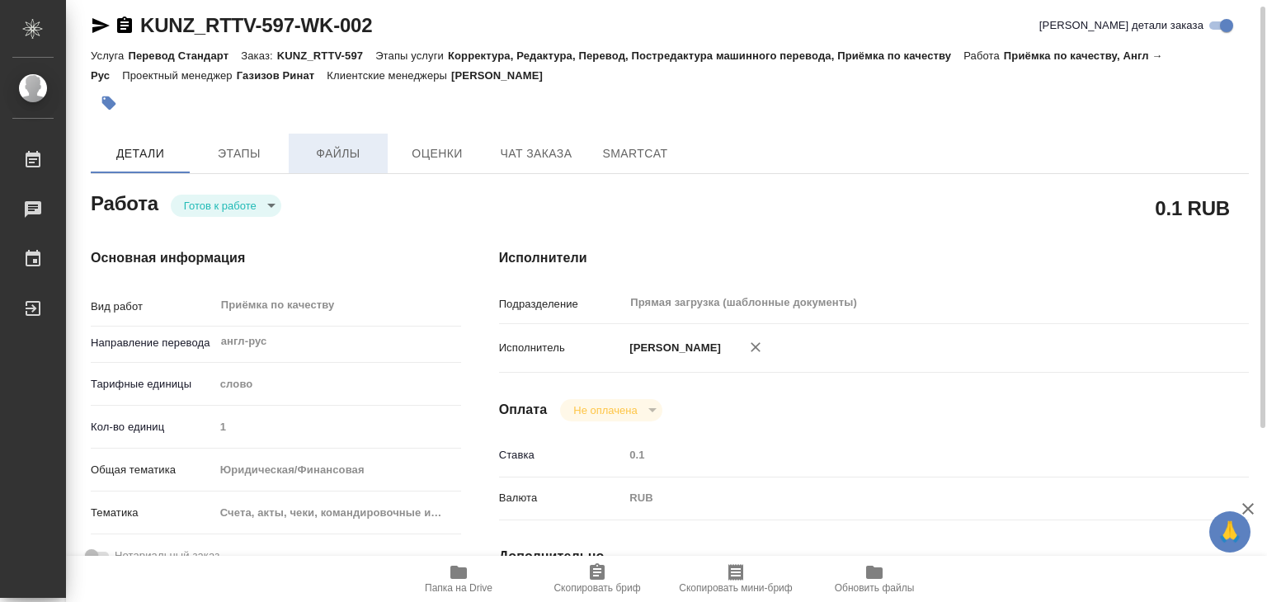
click at [329, 158] on span "Файлы" at bounding box center [338, 154] width 79 height 21
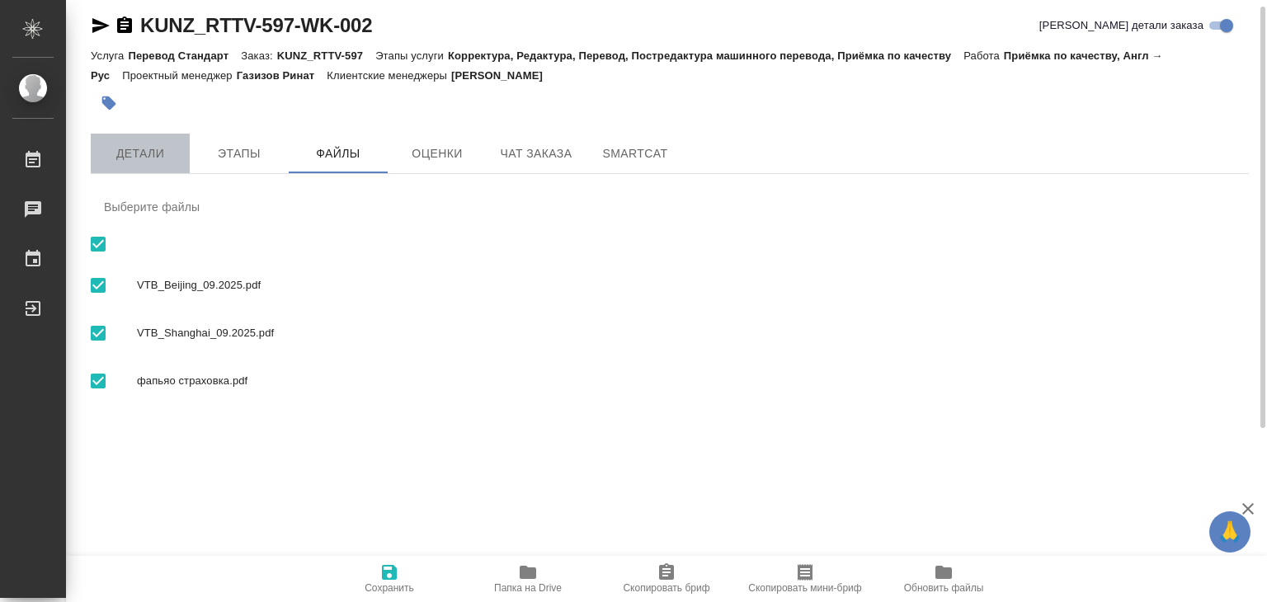
click at [134, 154] on span "Детали" at bounding box center [140, 154] width 79 height 21
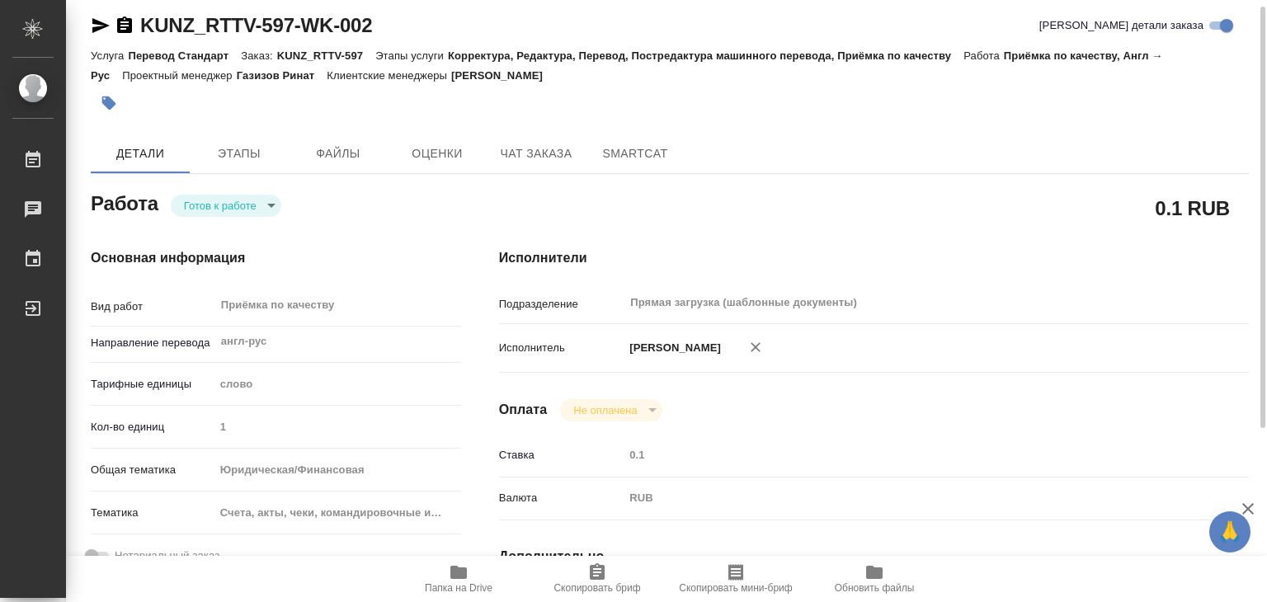
type textarea "x"
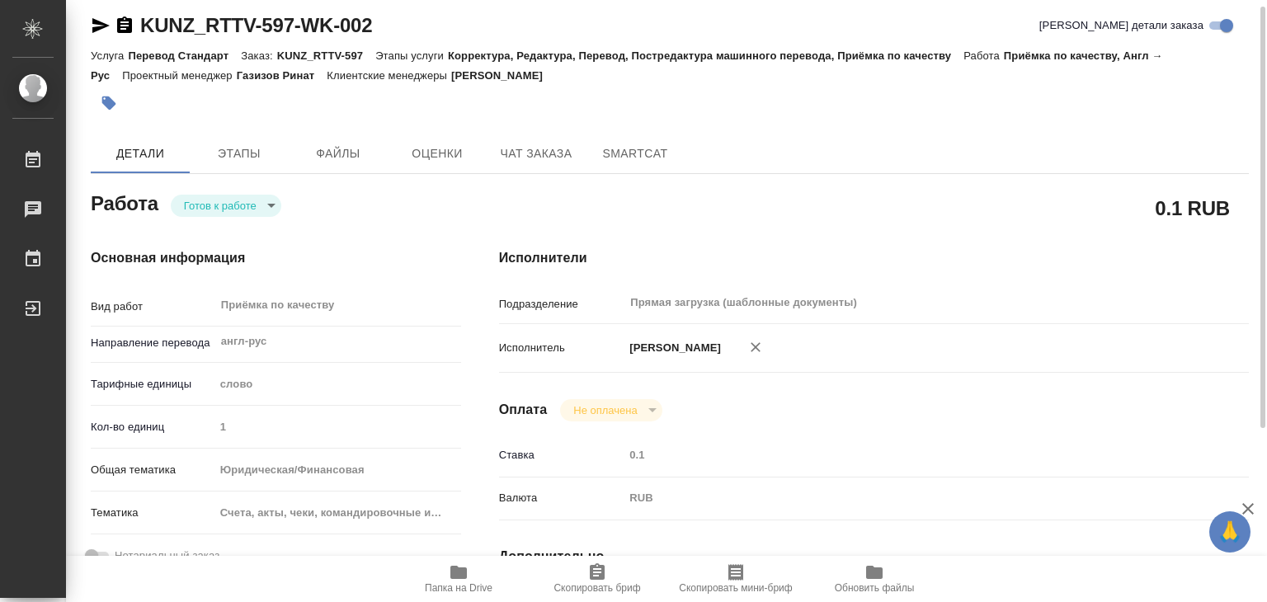
click at [264, 204] on body "🙏 .cls-1 fill:#fff; AWATERA Alilekova Valeriya Работы 0 Чаты График Выйти KUNZ_…" at bounding box center [633, 301] width 1267 height 602
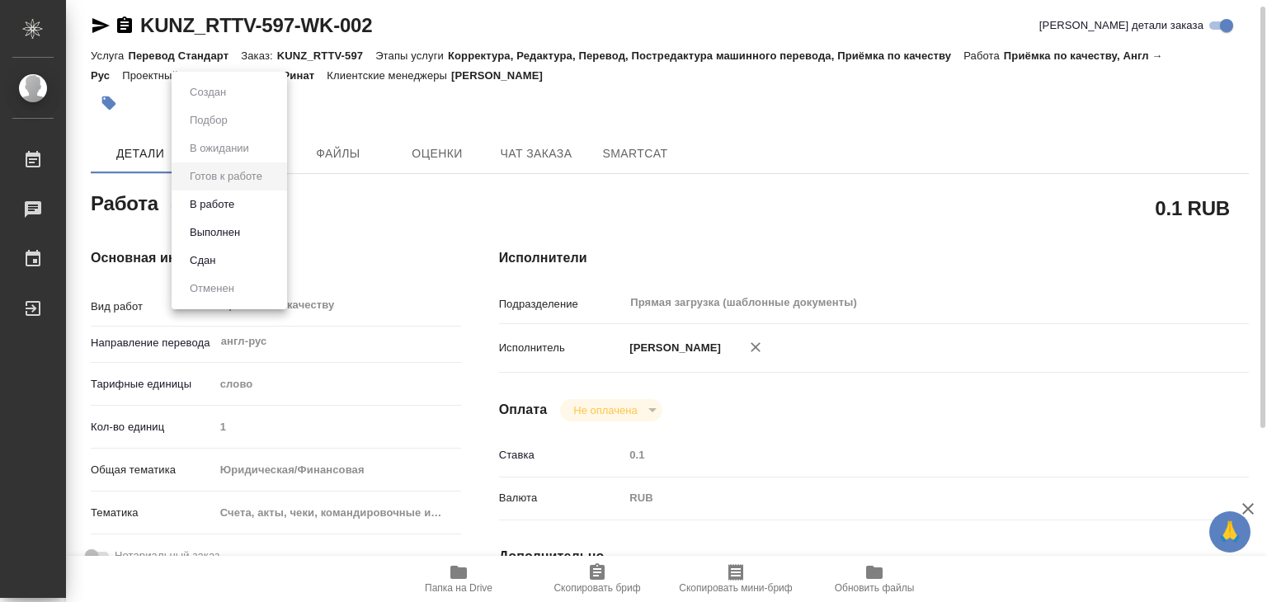
type textarea "x"
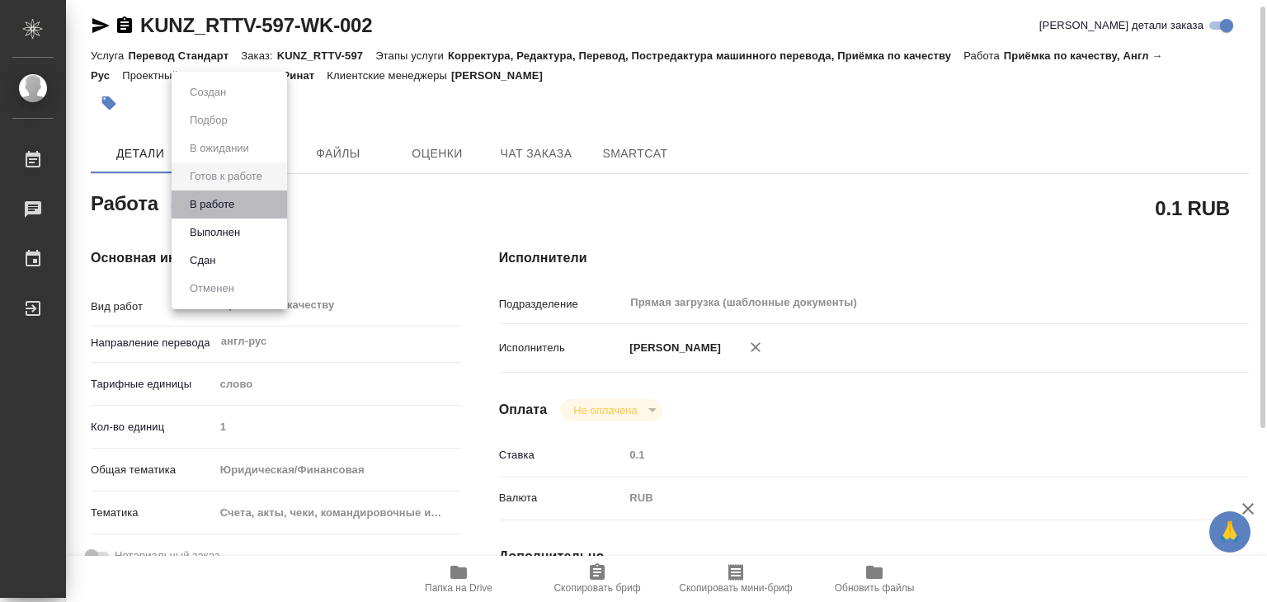
click at [265, 202] on li "В работе" at bounding box center [230, 205] width 116 height 28
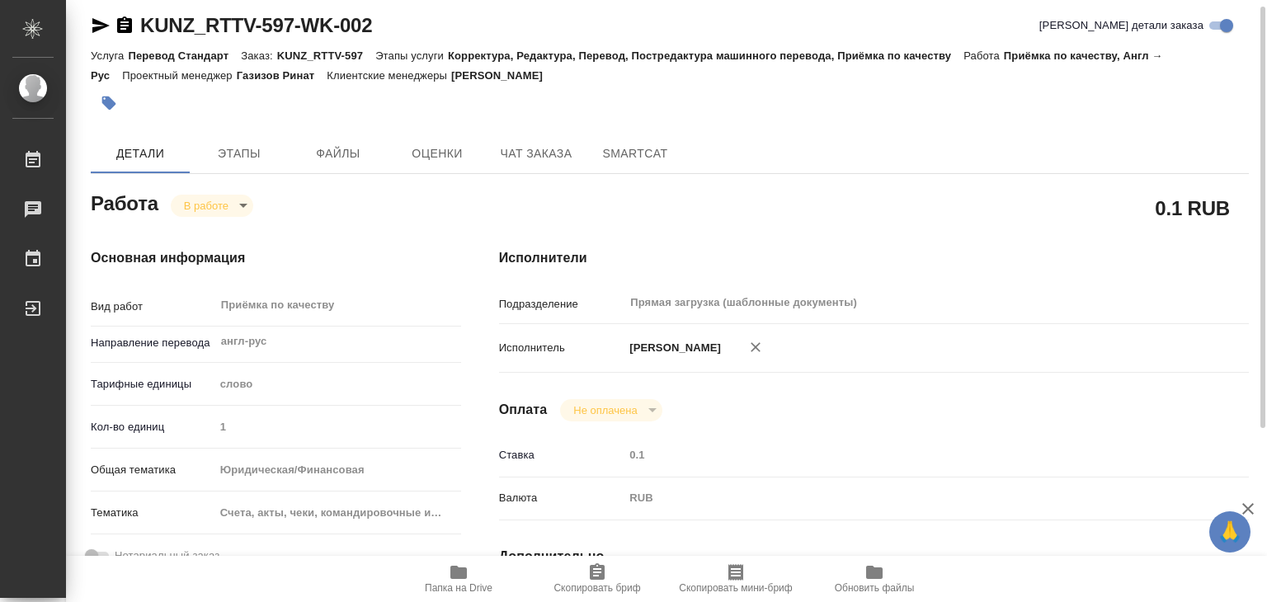
type textarea "x"
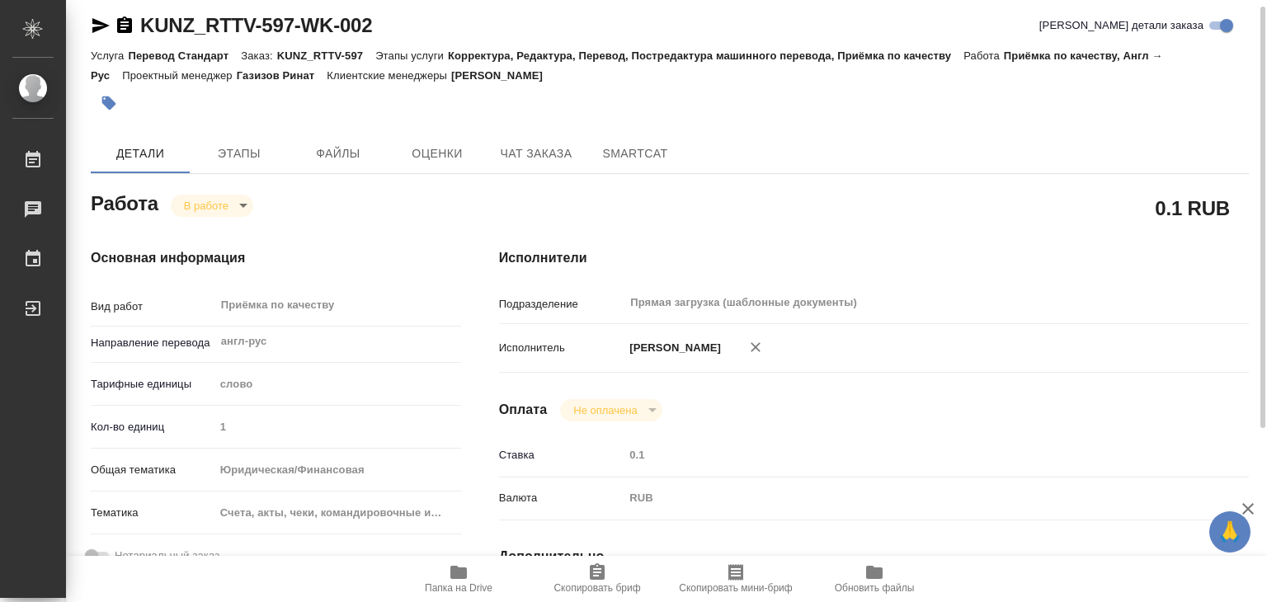
click at [118, 106] on button "button" at bounding box center [109, 103] width 36 height 36
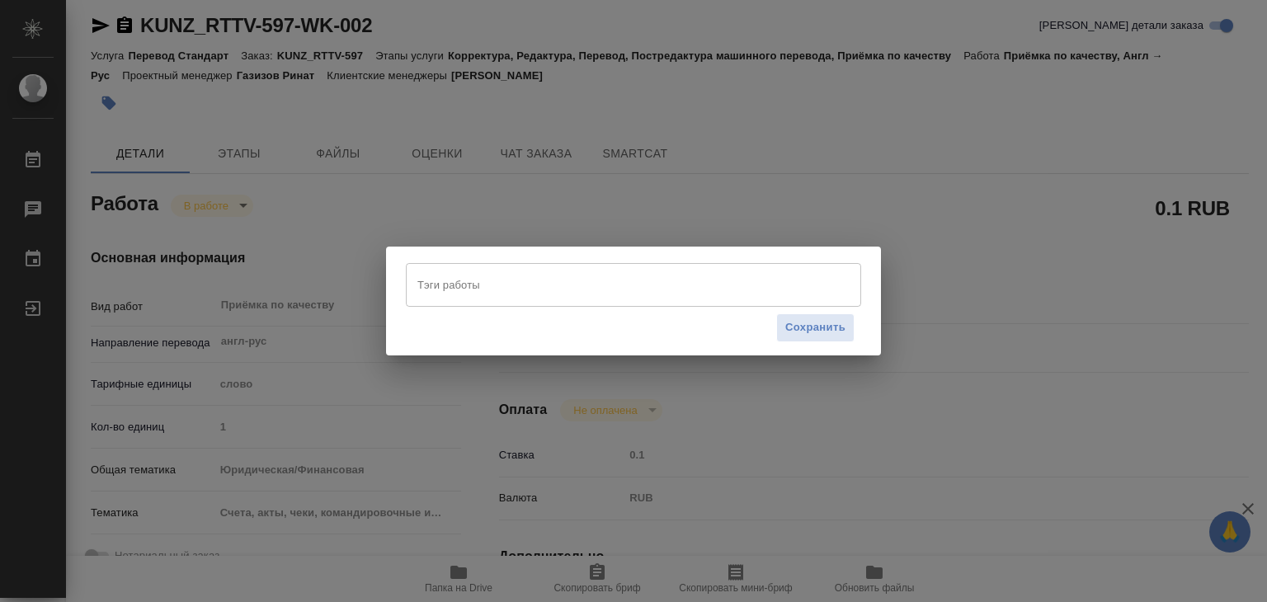
click at [502, 286] on input "Тэги работы" at bounding box center [617, 285] width 409 height 28
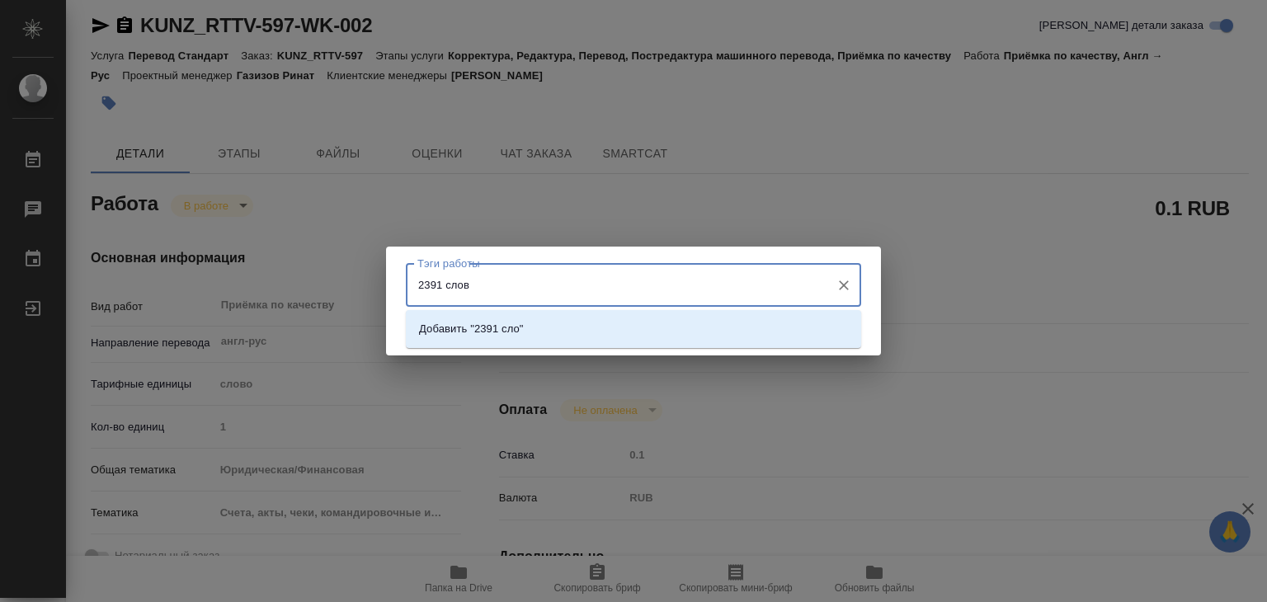
type input "2391 слово"
click at [534, 333] on p "Добавить "2391 слово"" at bounding box center [477, 329] width 116 height 17
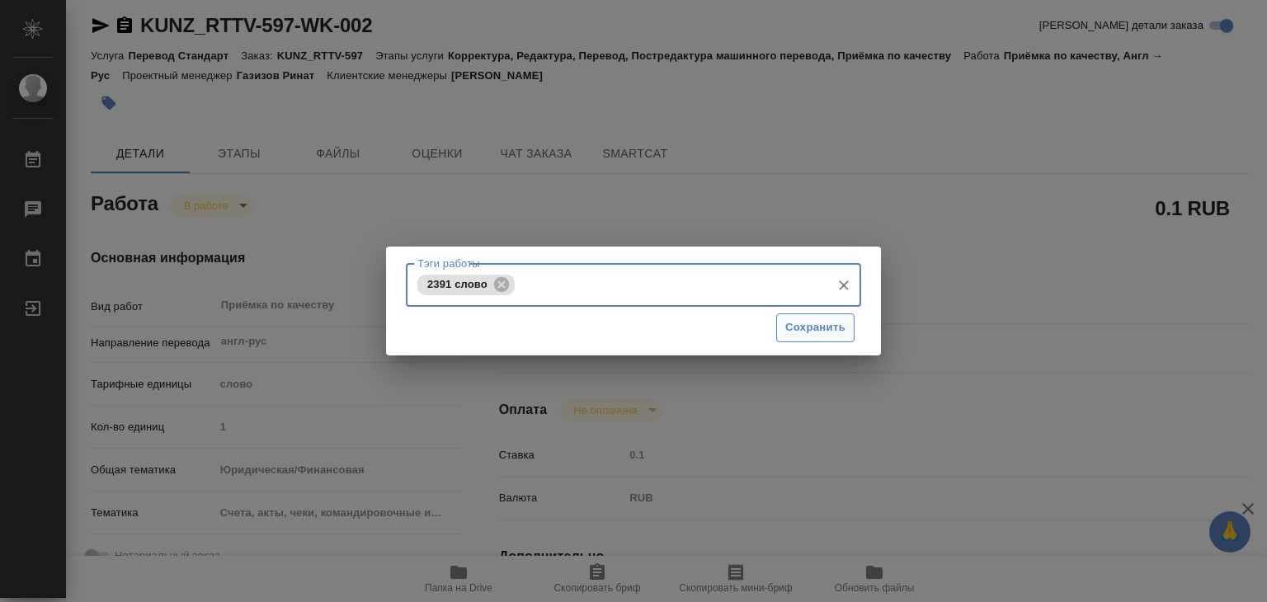
click at [795, 329] on span "Сохранить" at bounding box center [816, 327] width 60 height 19
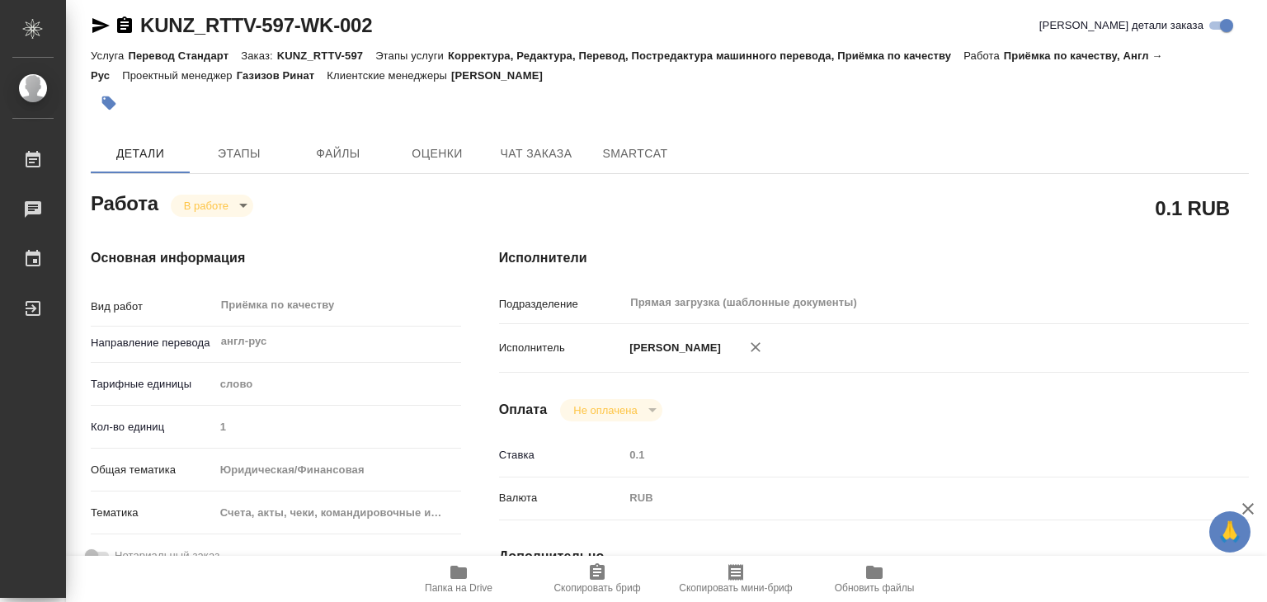
type input "inProgress"
type textarea "Приёмка по качеству"
type textarea "x"
type input "англ-рус"
type input "5a8b1489cc6b4906c91bfd90"
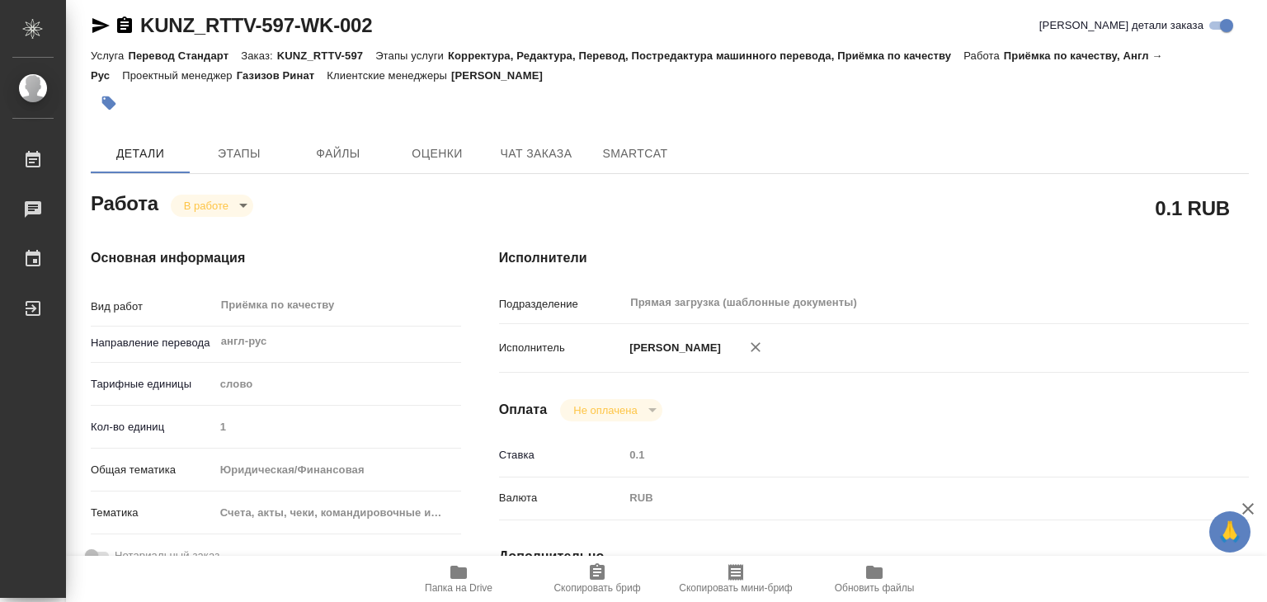
type input "1"
type input "yr-fn"
type input "5f647205b73bc97568ca66c0"
type input "03.10.2025 13:00"
type input "03.10.2025 10:21"
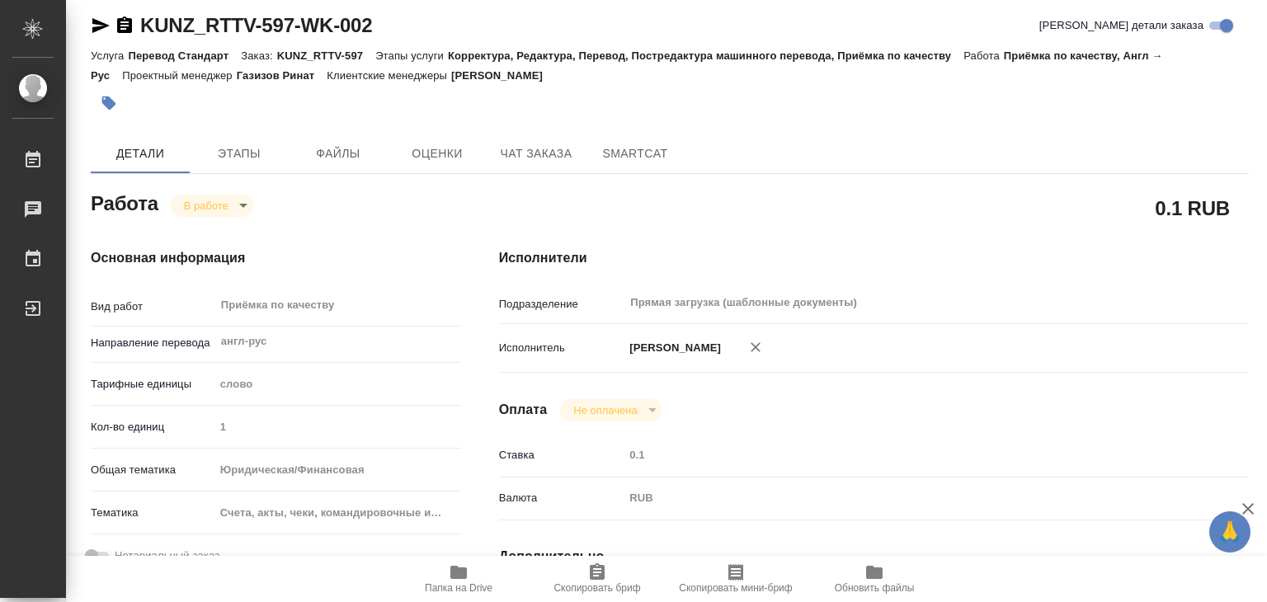
type input "03.10.2025 16:00"
type input "06.10.2025 16:00"
type input "Прямая загрузка (шаблонные документы)"
type input "notPayed"
type input "0.1"
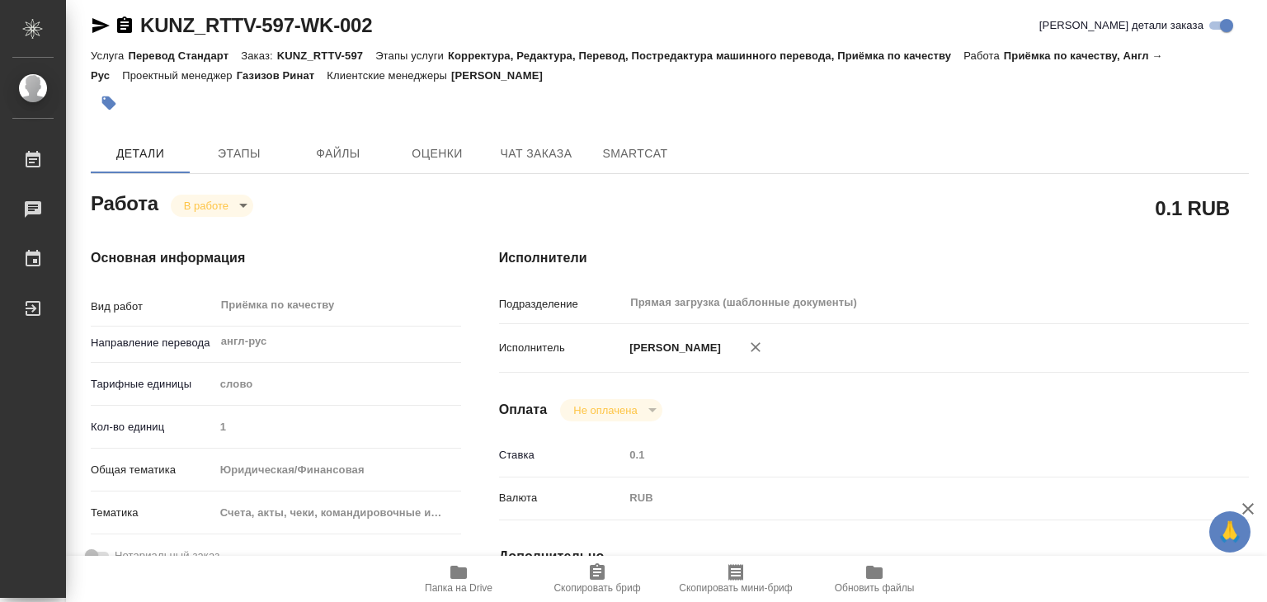
type input "RUB"
type input "[PERSON_NAME]"
type textarea "x"
type textarea "/Clients/RT/Orders/KUNZ_RTTV-597/Corrected/KUNZ_RTTV-597-WK-002"
type textarea "x"
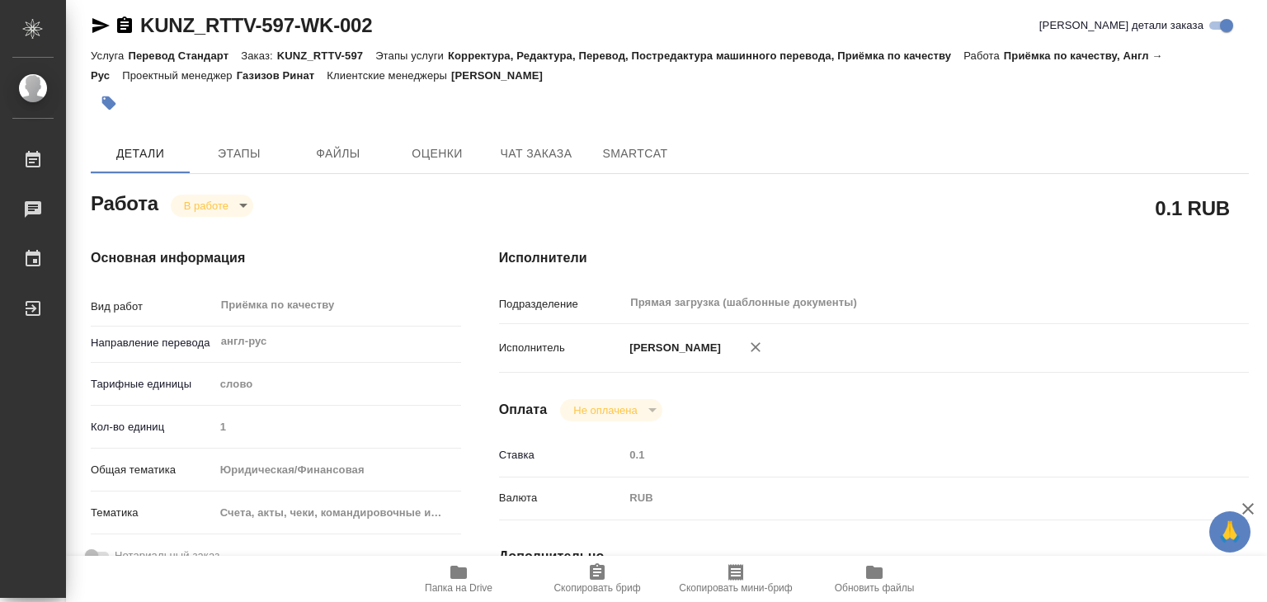
type input "KUNZ_RTTV-597"
type input "Перевод Стандарт"
type input "Корректура, Редактура, Перевод, Постредактура машинного перевода, Приёмка по ка…"
type input "[PERSON_NAME]"
type input "Петрова Валерия"
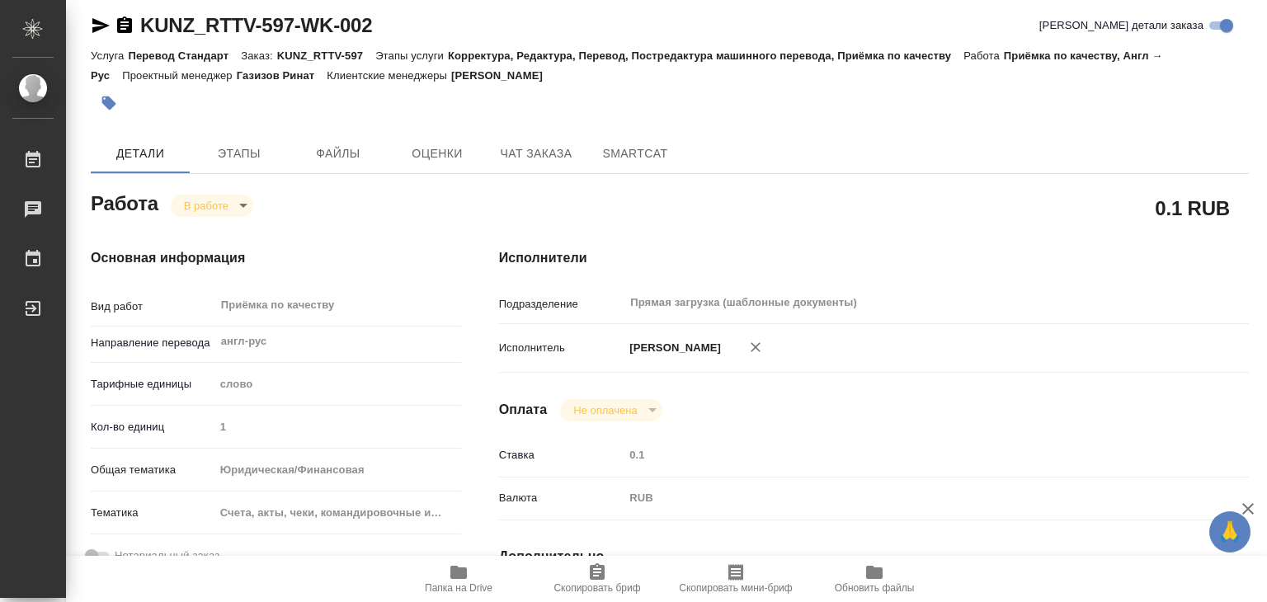
type input "/Clients/RT/Orders/KUNZ_RTTV-597"
type textarea "x"
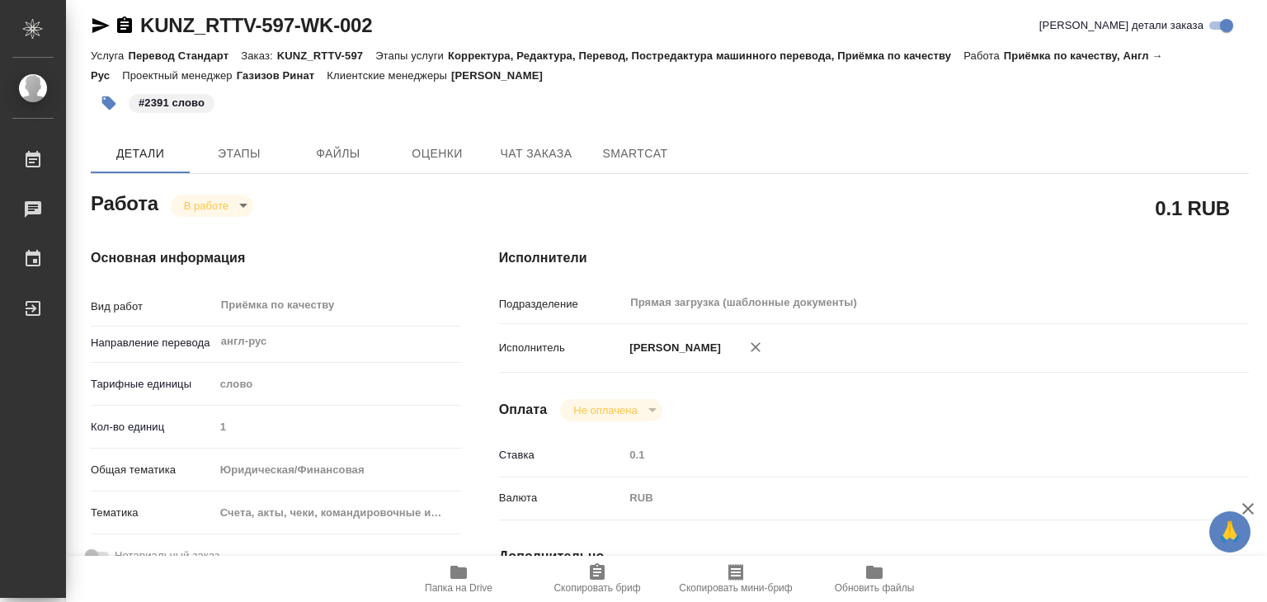
type textarea "x"
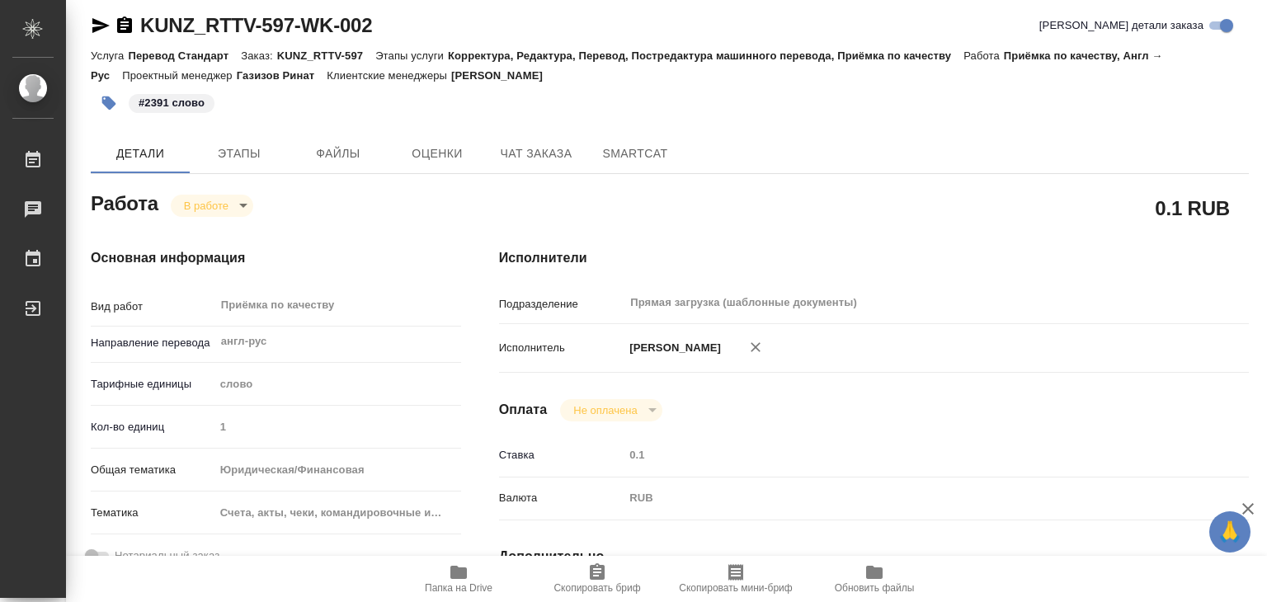
type textarea "x"
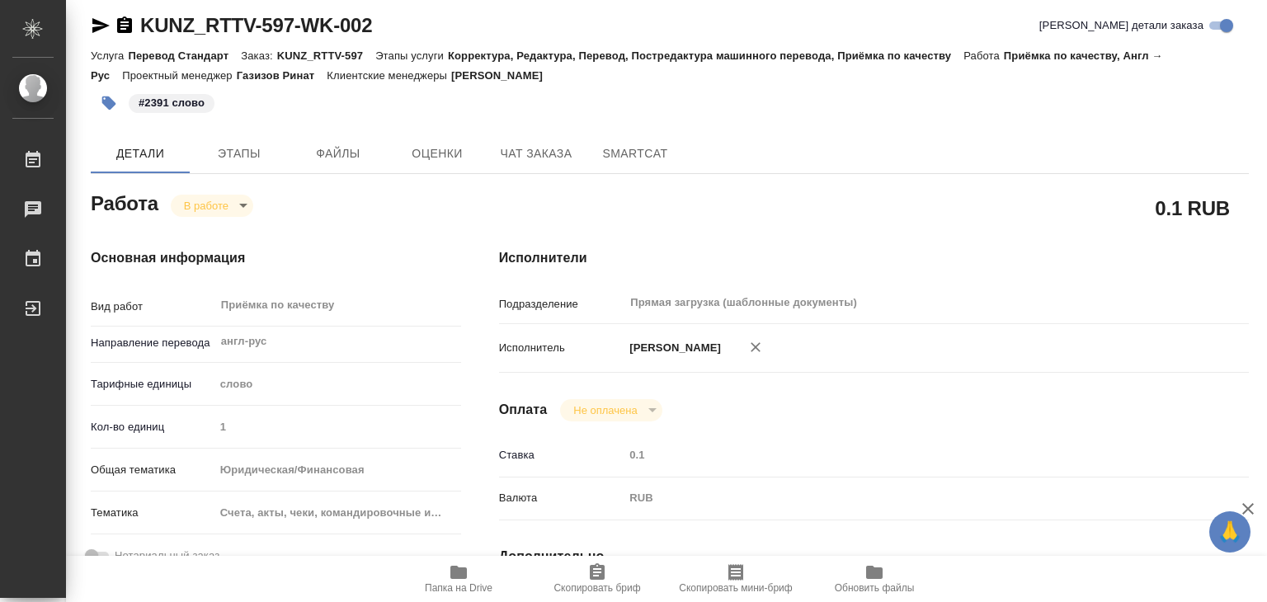
type textarea "x"
click at [234, 205] on body "🙏 .cls-1 fill:#fff; AWATERA Alilekova Valeriya Работы 0 Чаты График Выйти KUNZ_…" at bounding box center [633, 301] width 1267 height 602
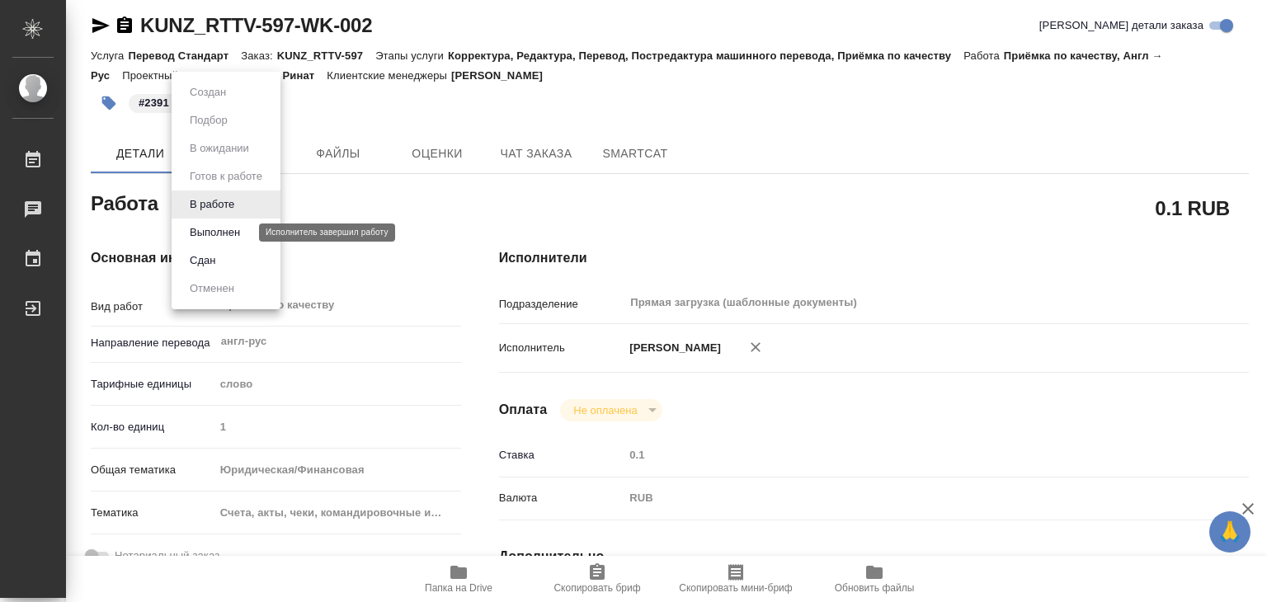
click at [235, 224] on button "Выполнен" at bounding box center [215, 233] width 60 height 18
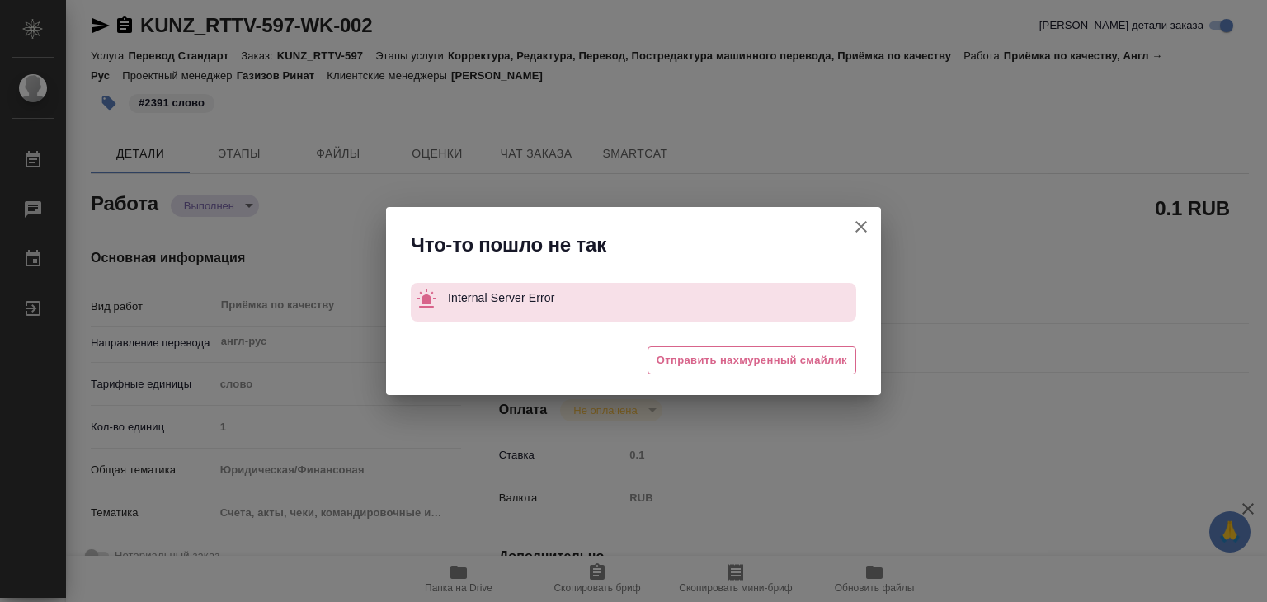
type textarea "x"
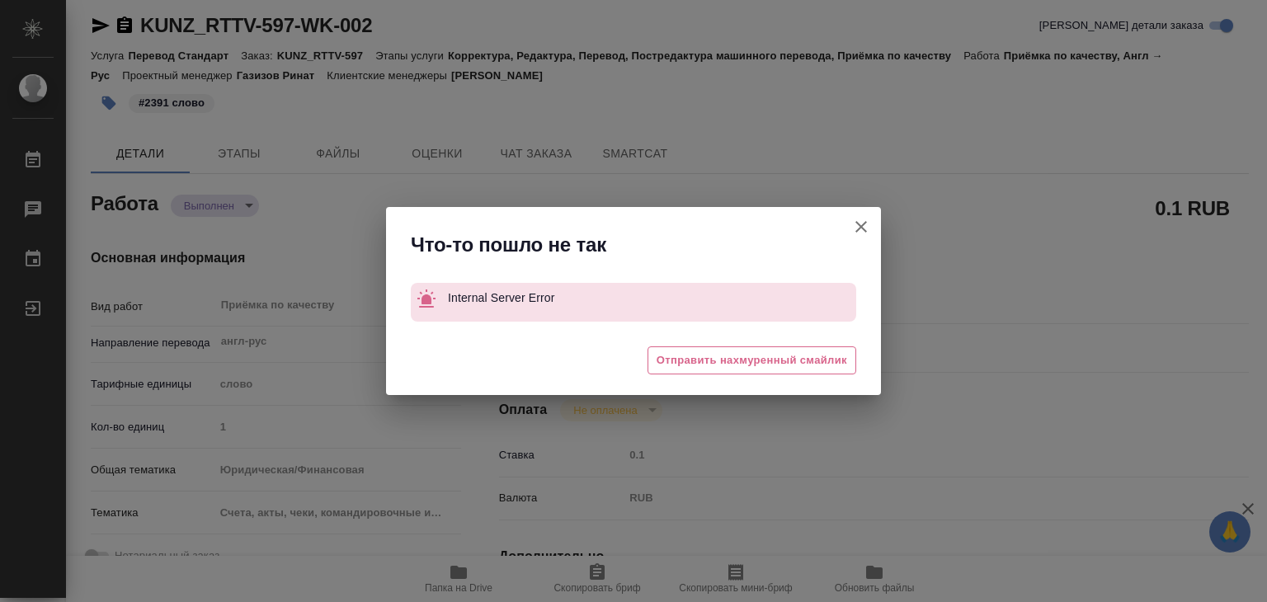
type textarea "x"
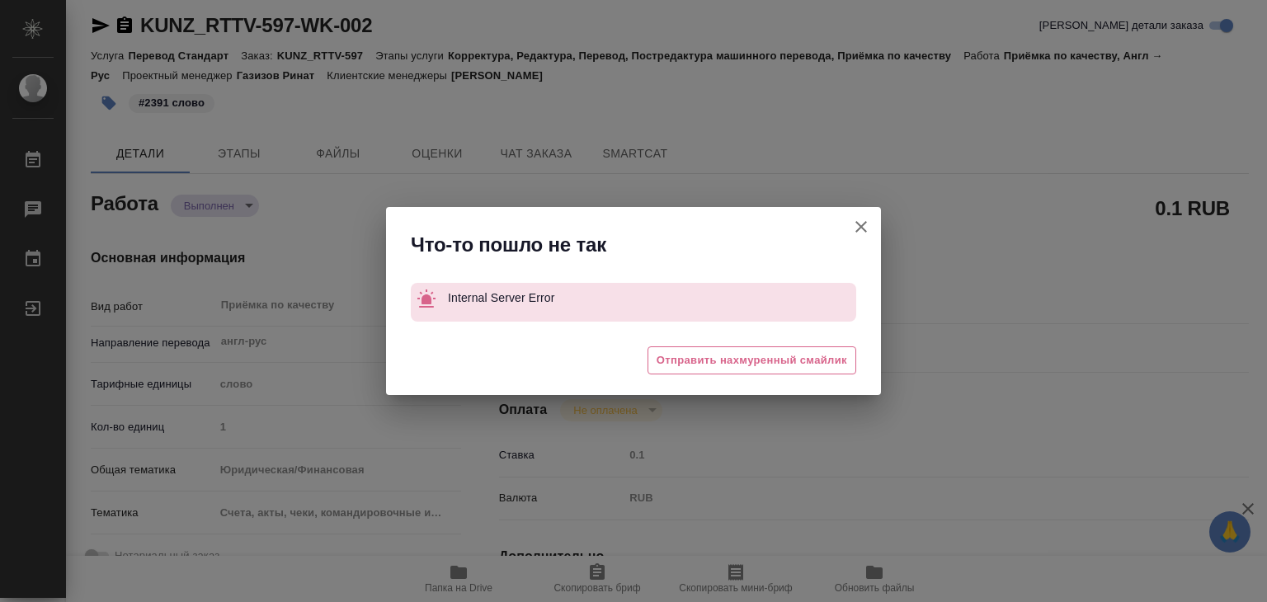
type textarea "x"
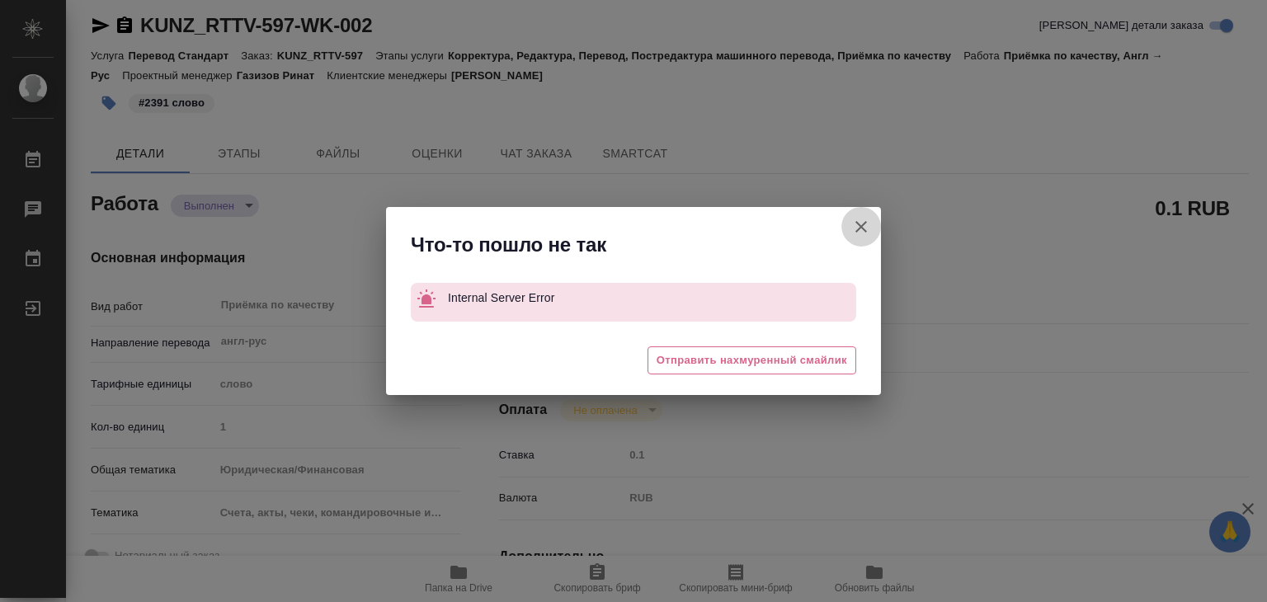
click at [857, 225] on icon "button" at bounding box center [862, 227] width 20 height 20
type textarea "x"
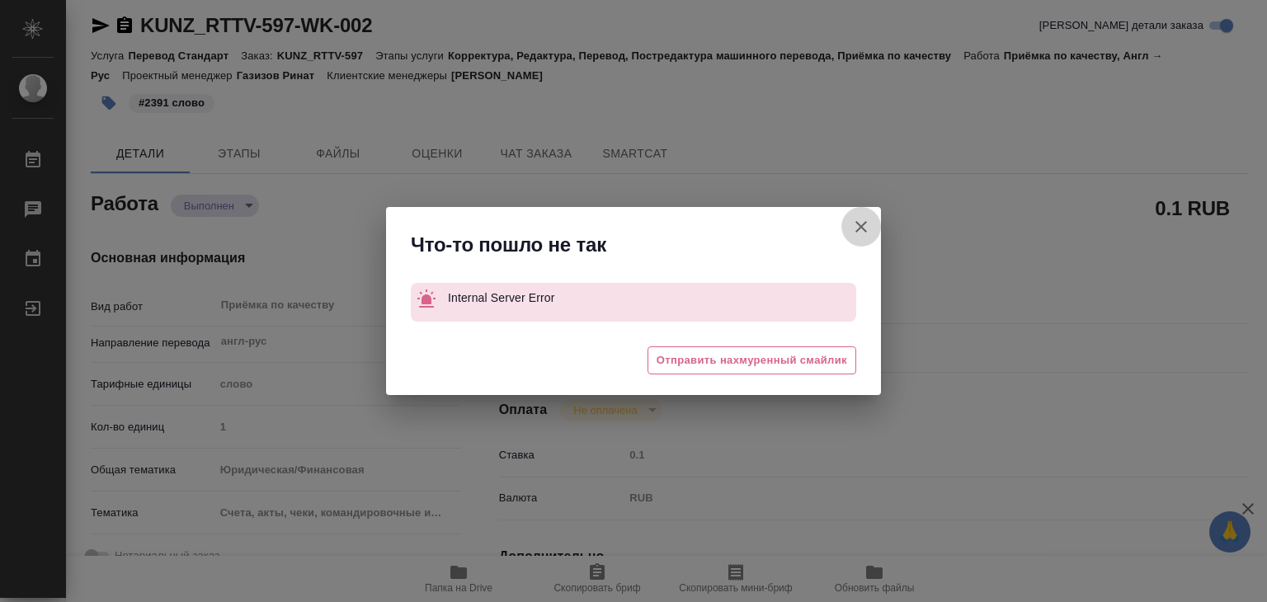
type textarea "x"
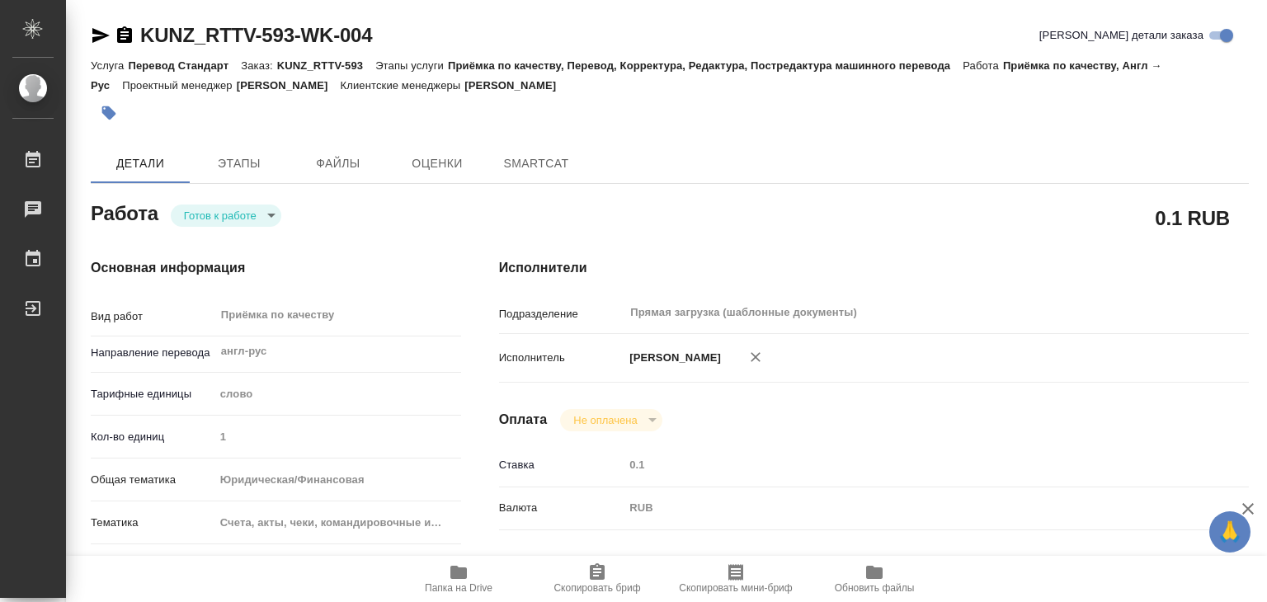
type textarea "x"
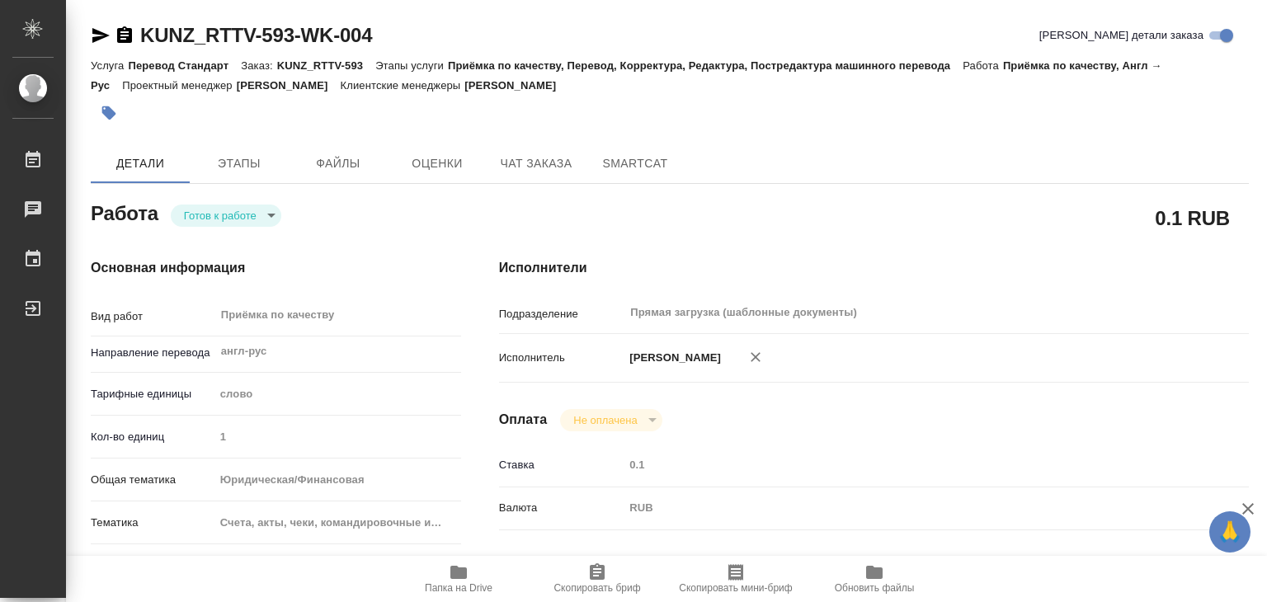
type textarea "x"
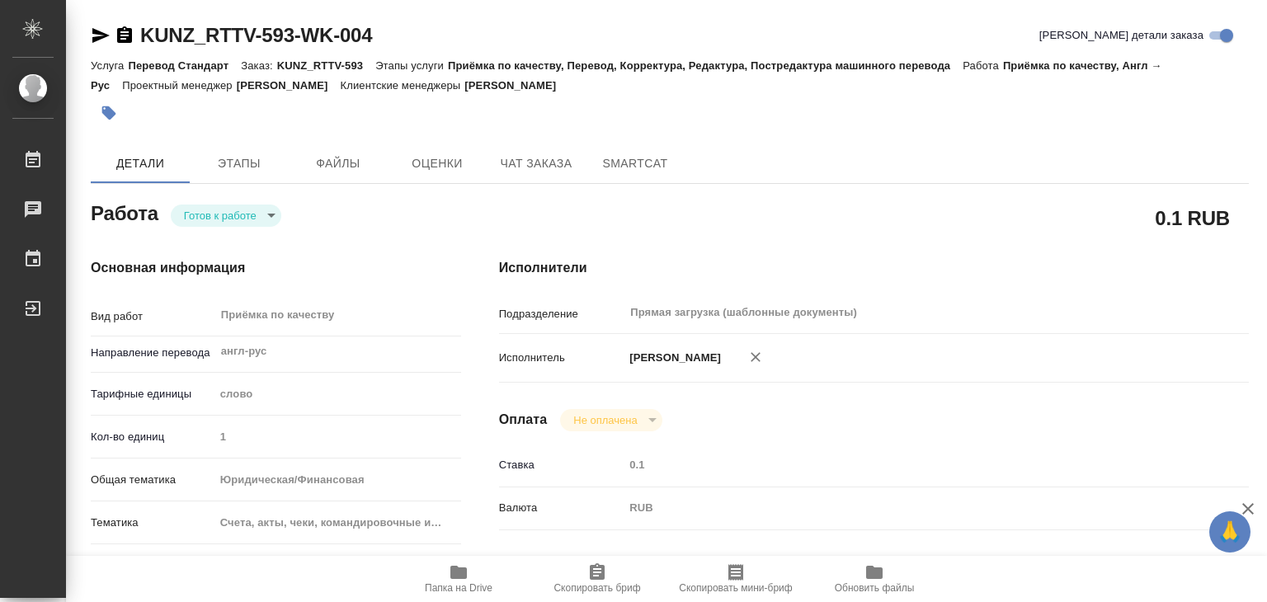
type textarea "x"
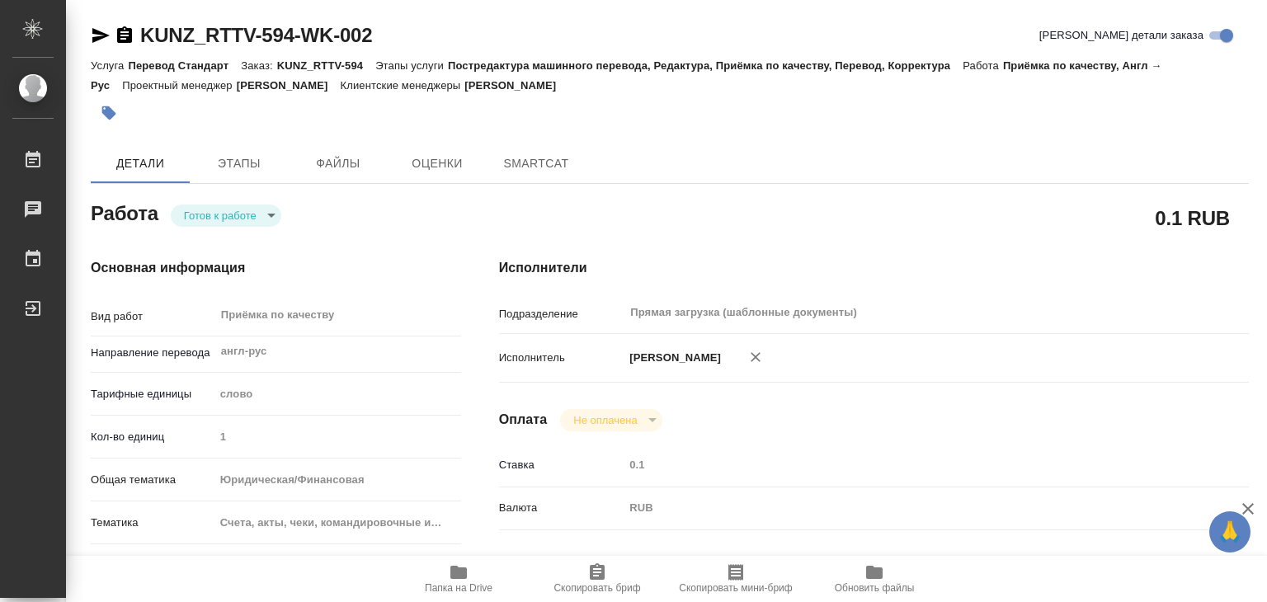
type textarea "x"
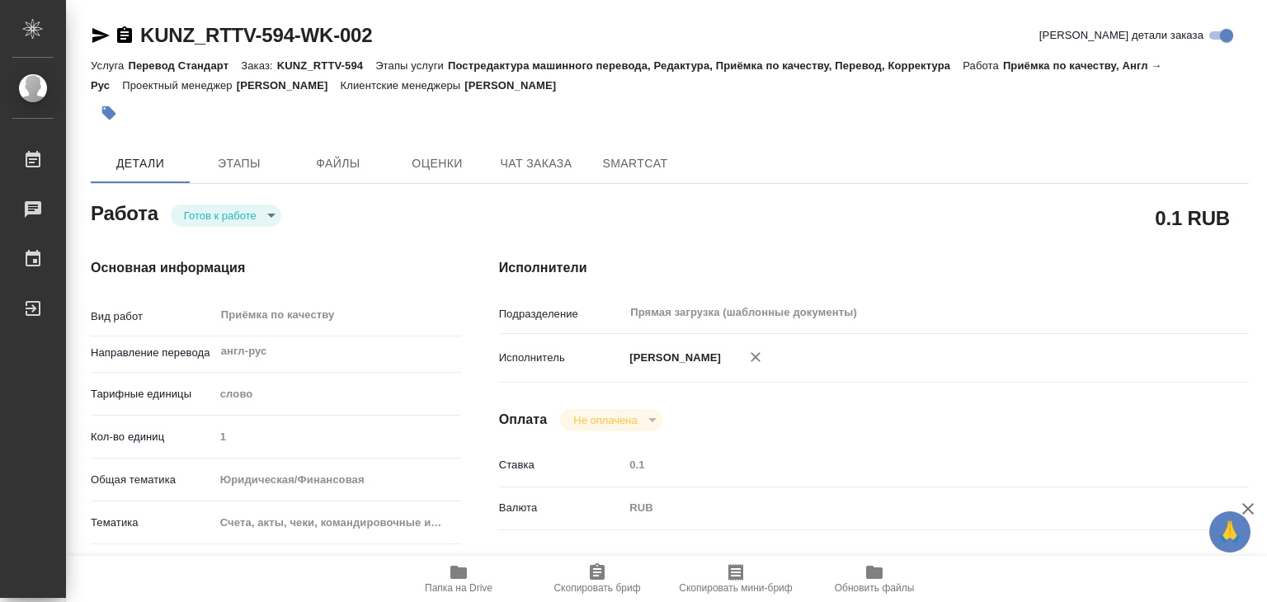
type textarea "x"
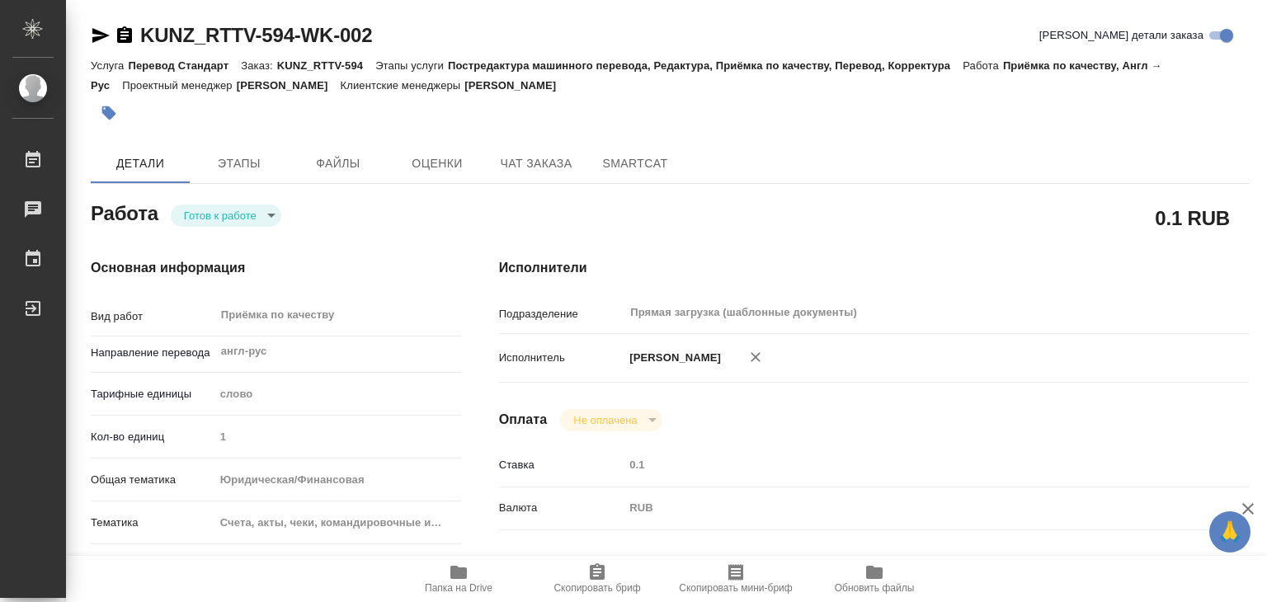
type textarea "x"
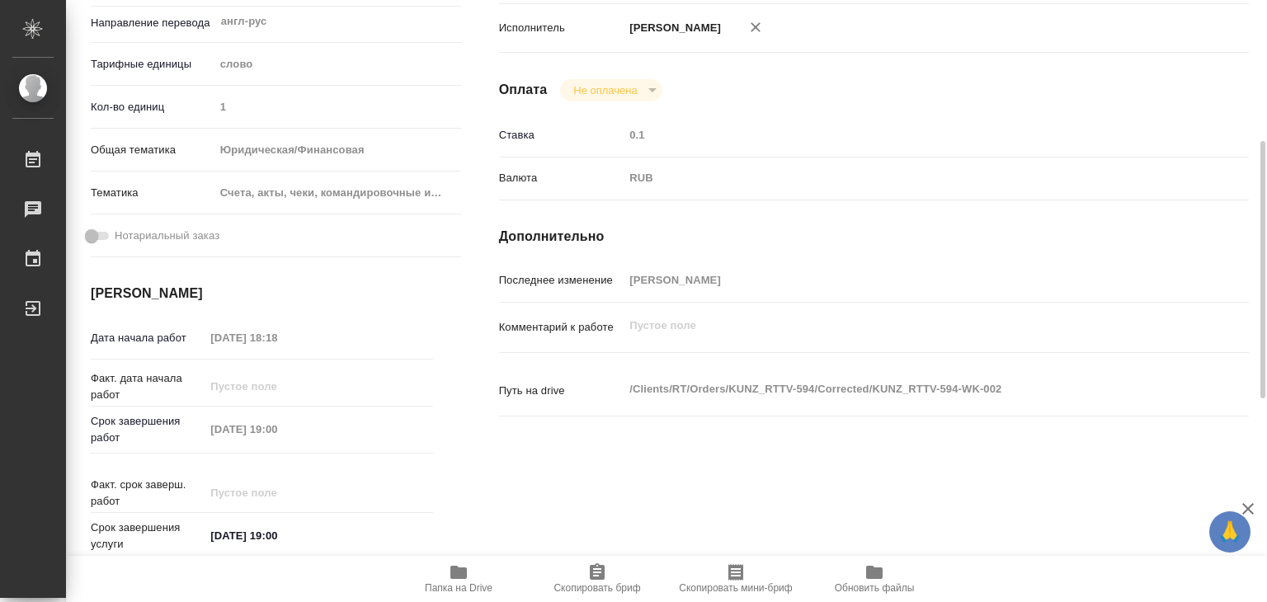
scroll to position [413, 0]
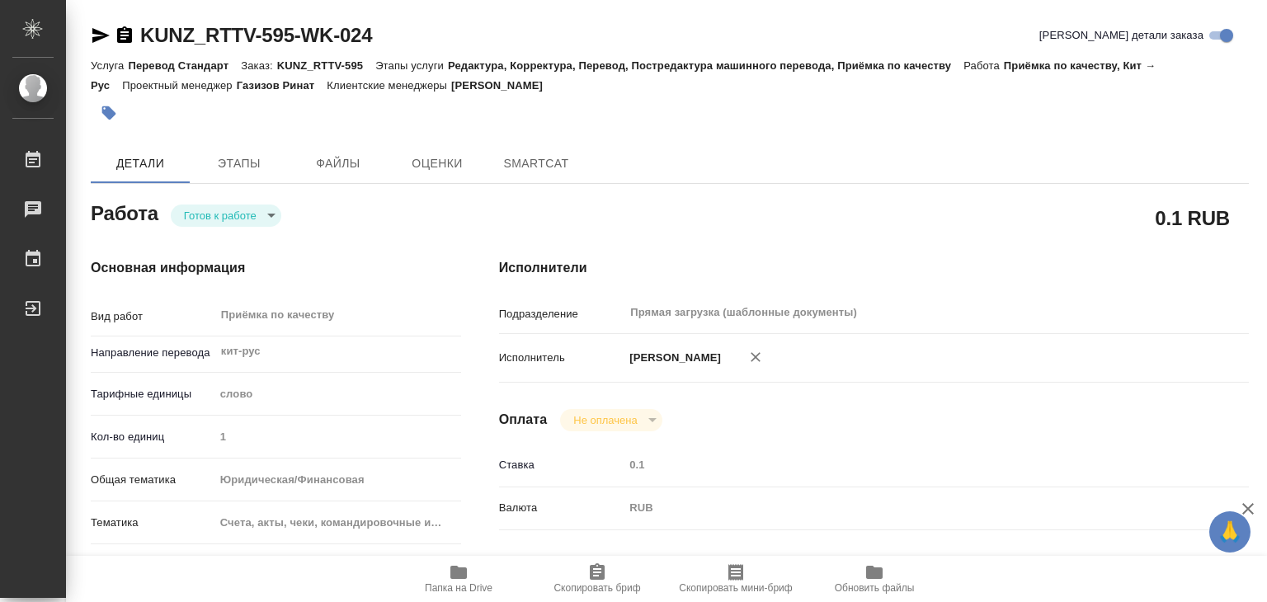
type textarea "x"
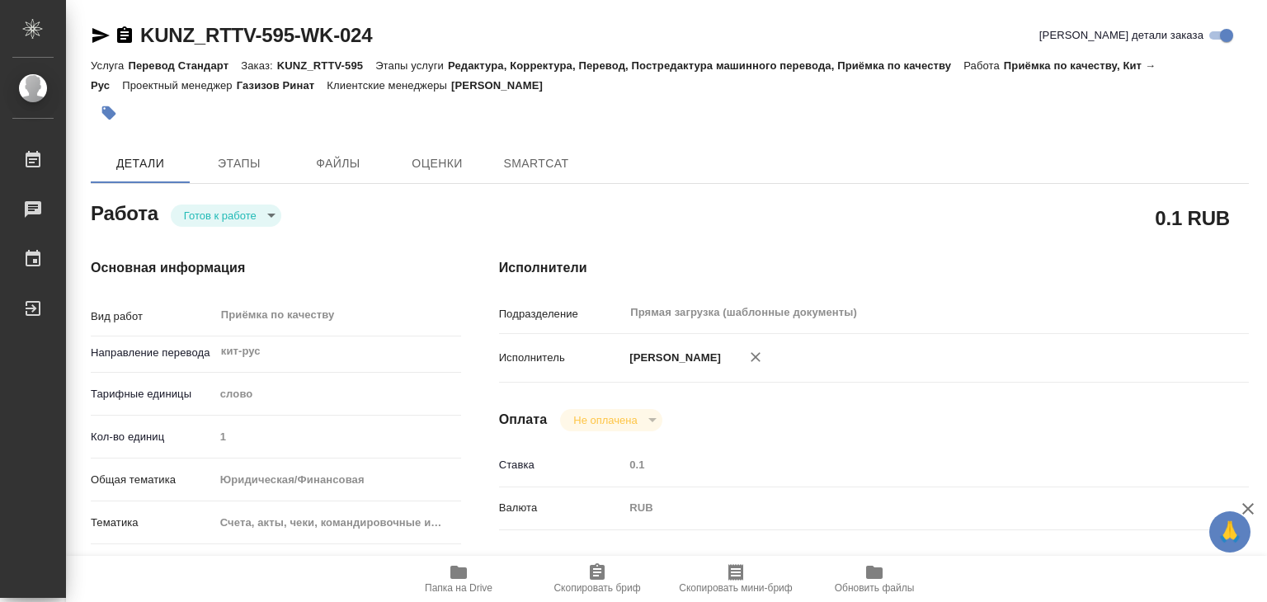
type textarea "x"
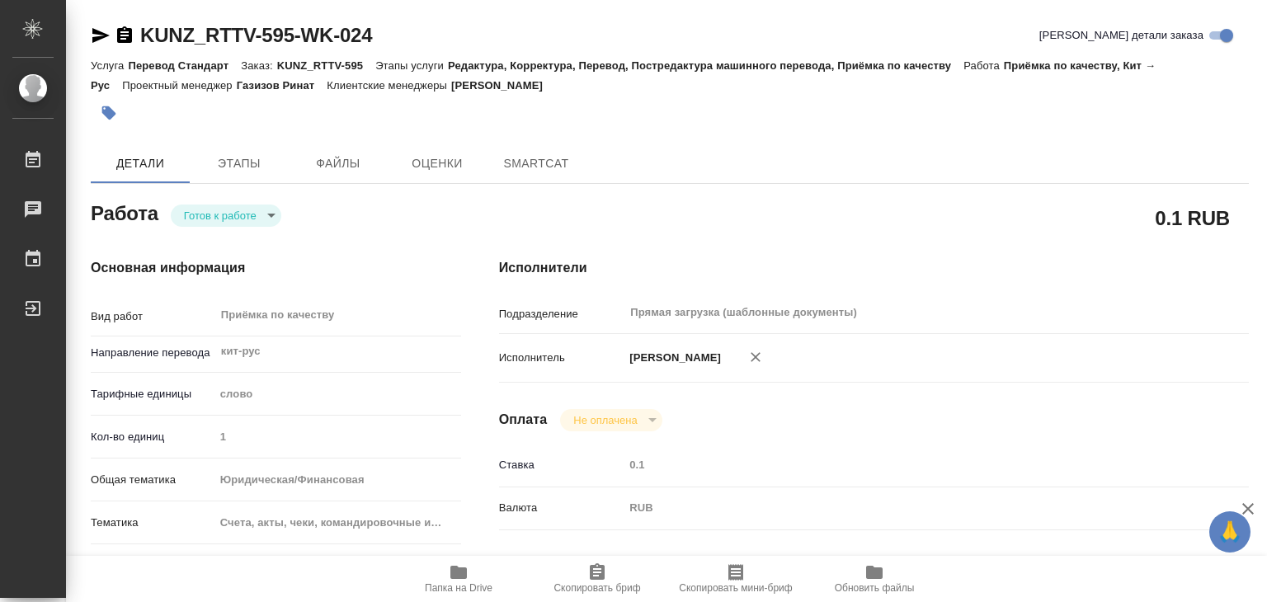
type textarea "x"
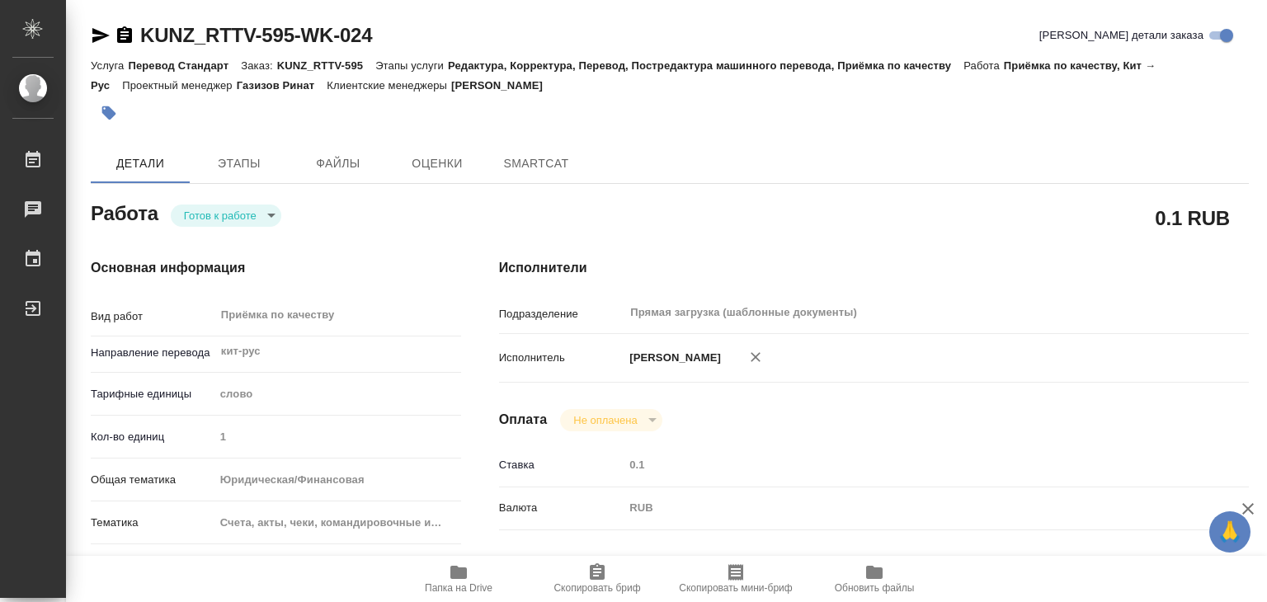
type textarea "x"
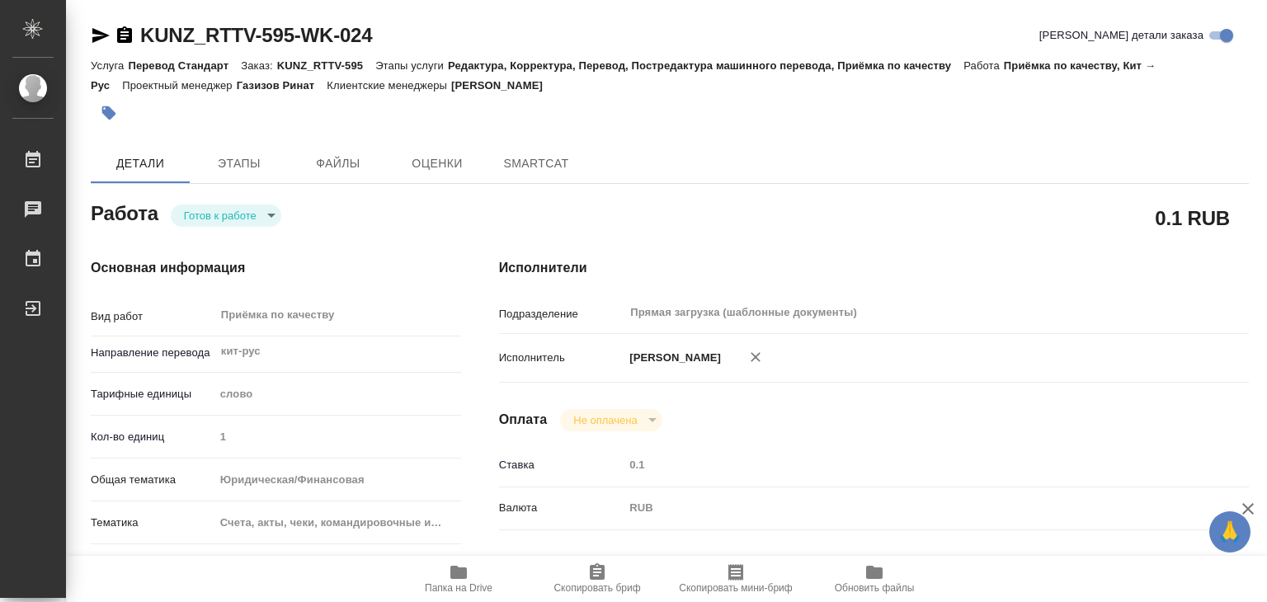
type textarea "x"
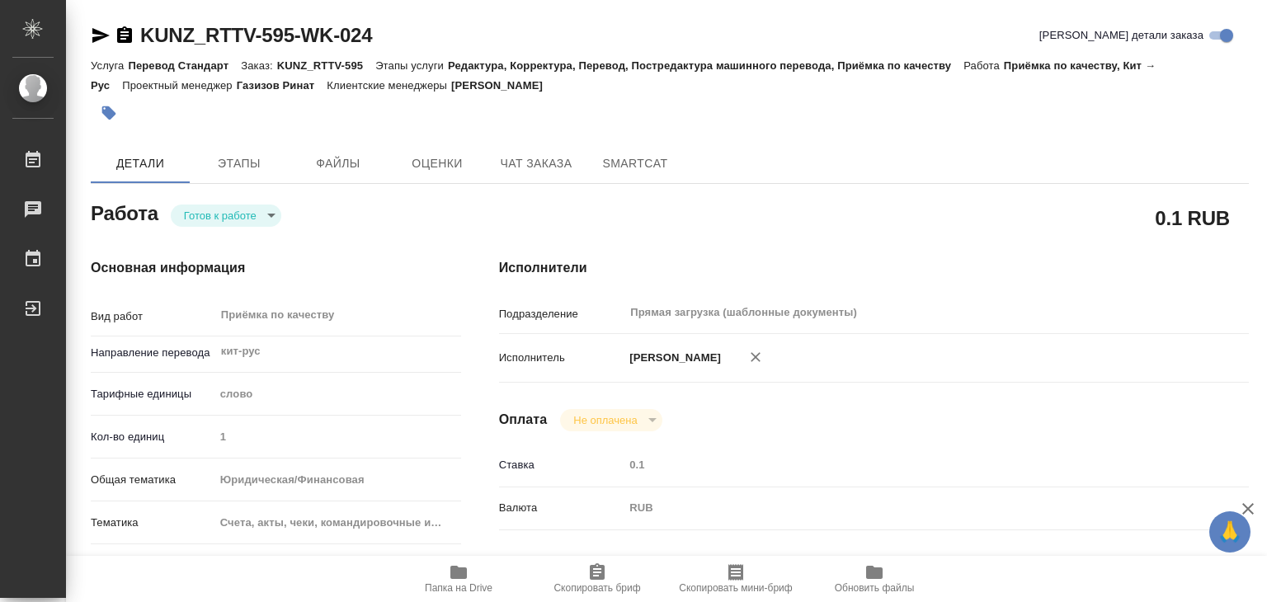
type textarea "x"
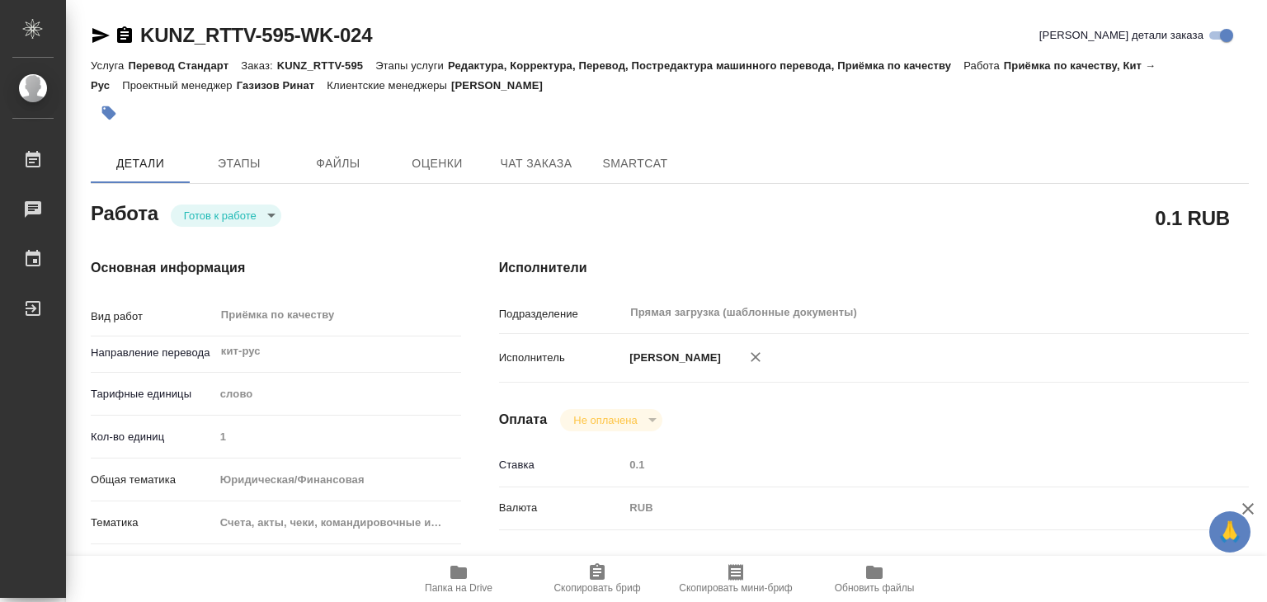
type textarea "x"
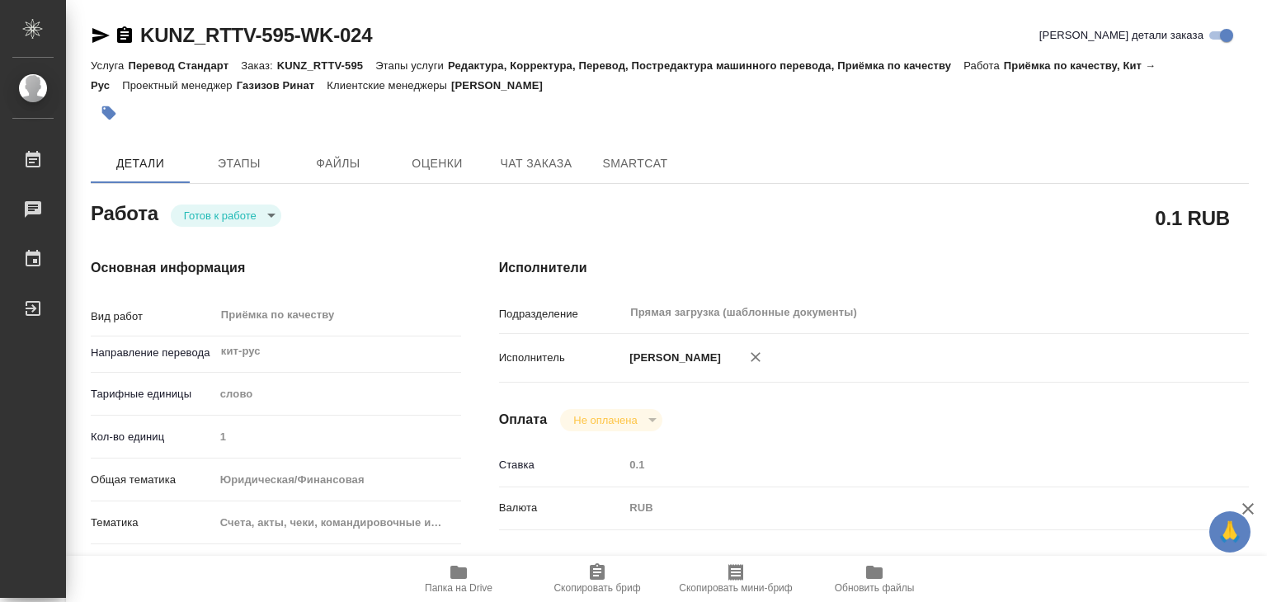
scroll to position [330, 0]
